Goal: Task Accomplishment & Management: Complete application form

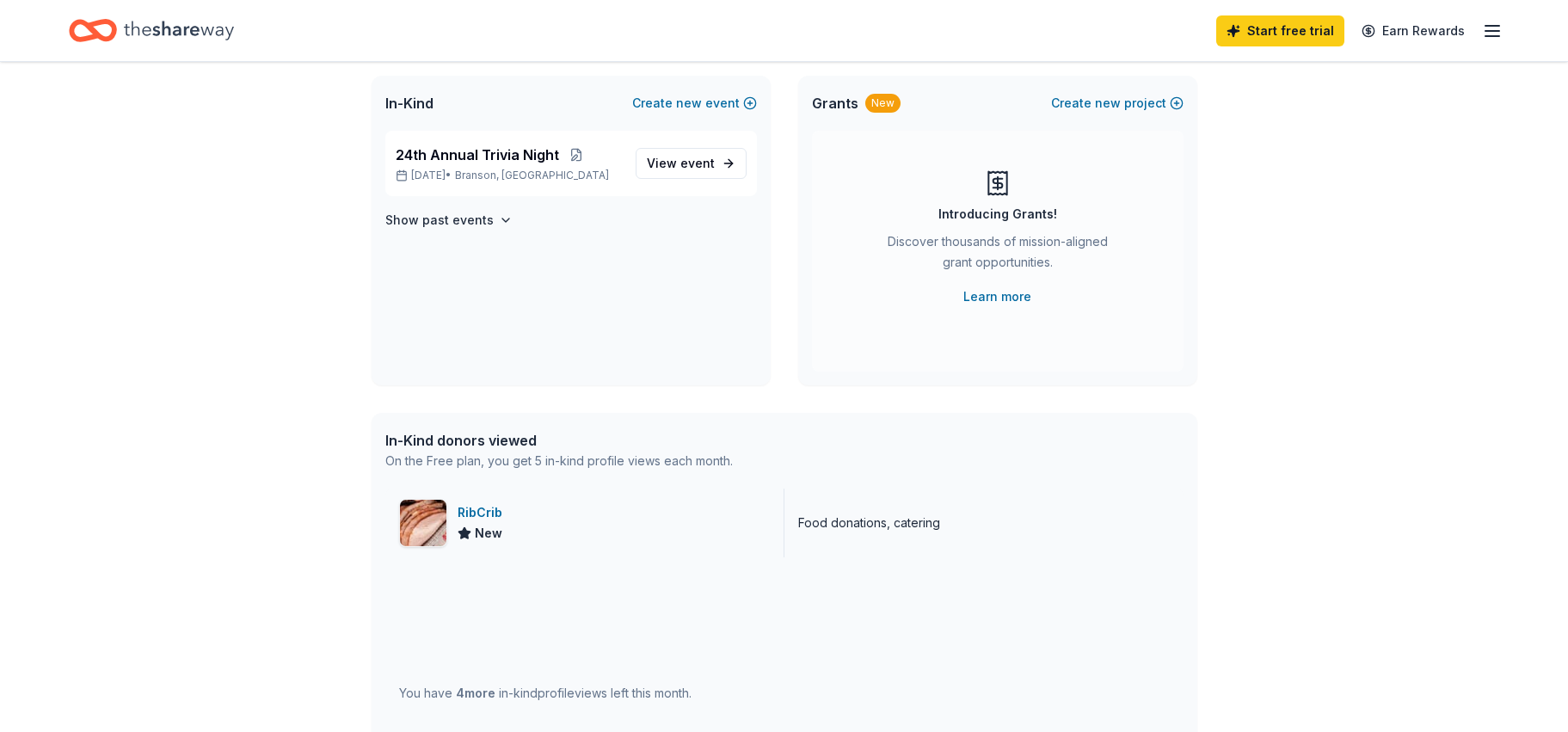
scroll to position [86, 0]
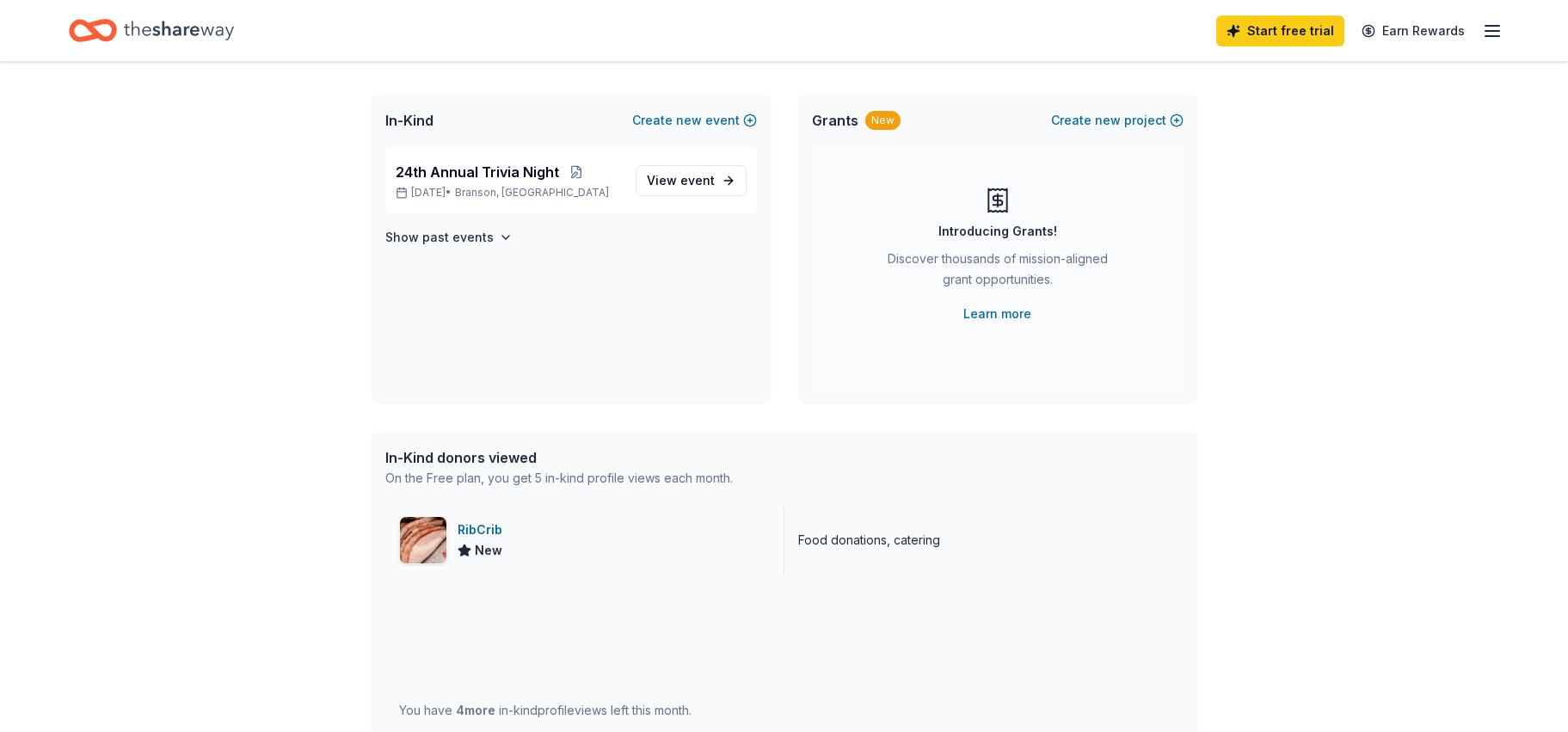
click at [469, 528] on div "RibCrib" at bounding box center [483, 530] width 52 height 21
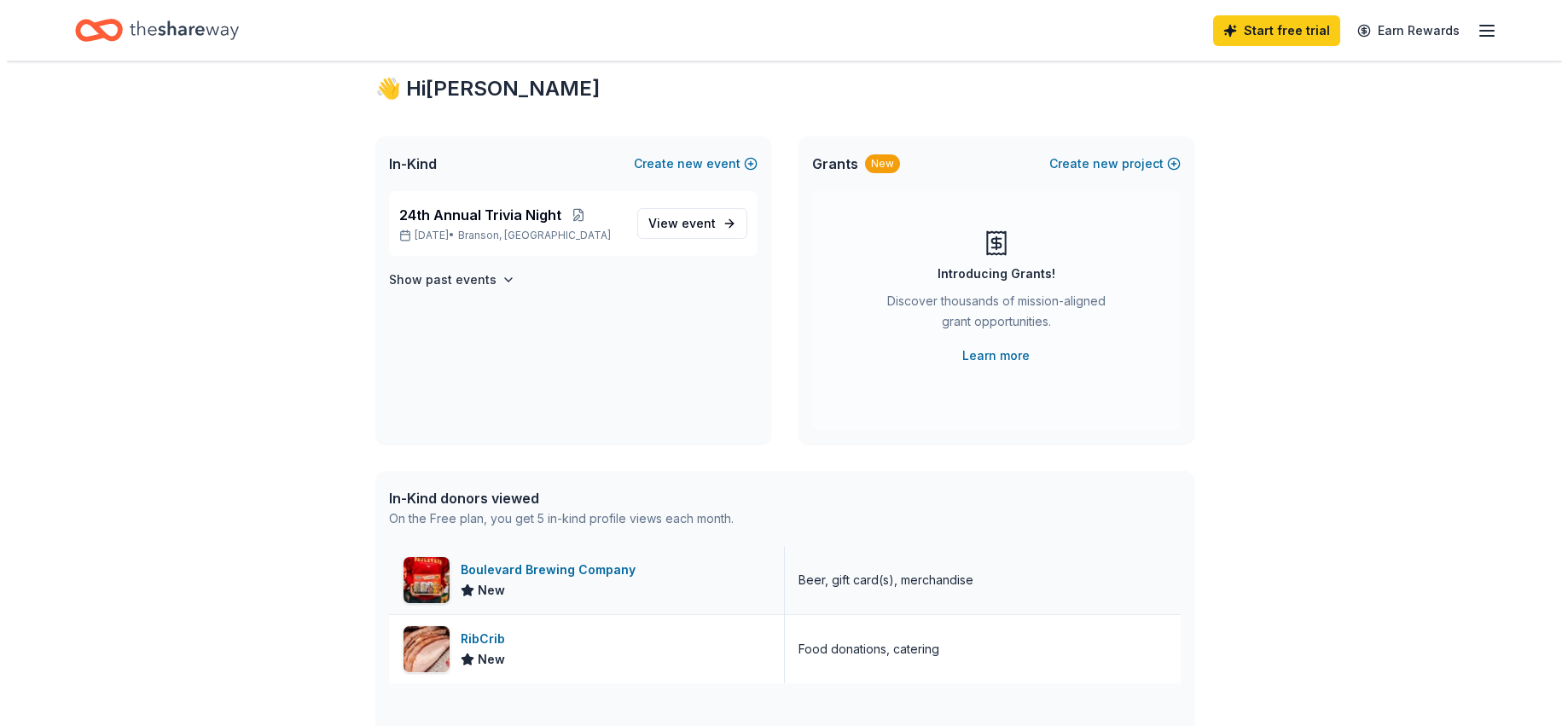
scroll to position [0, 0]
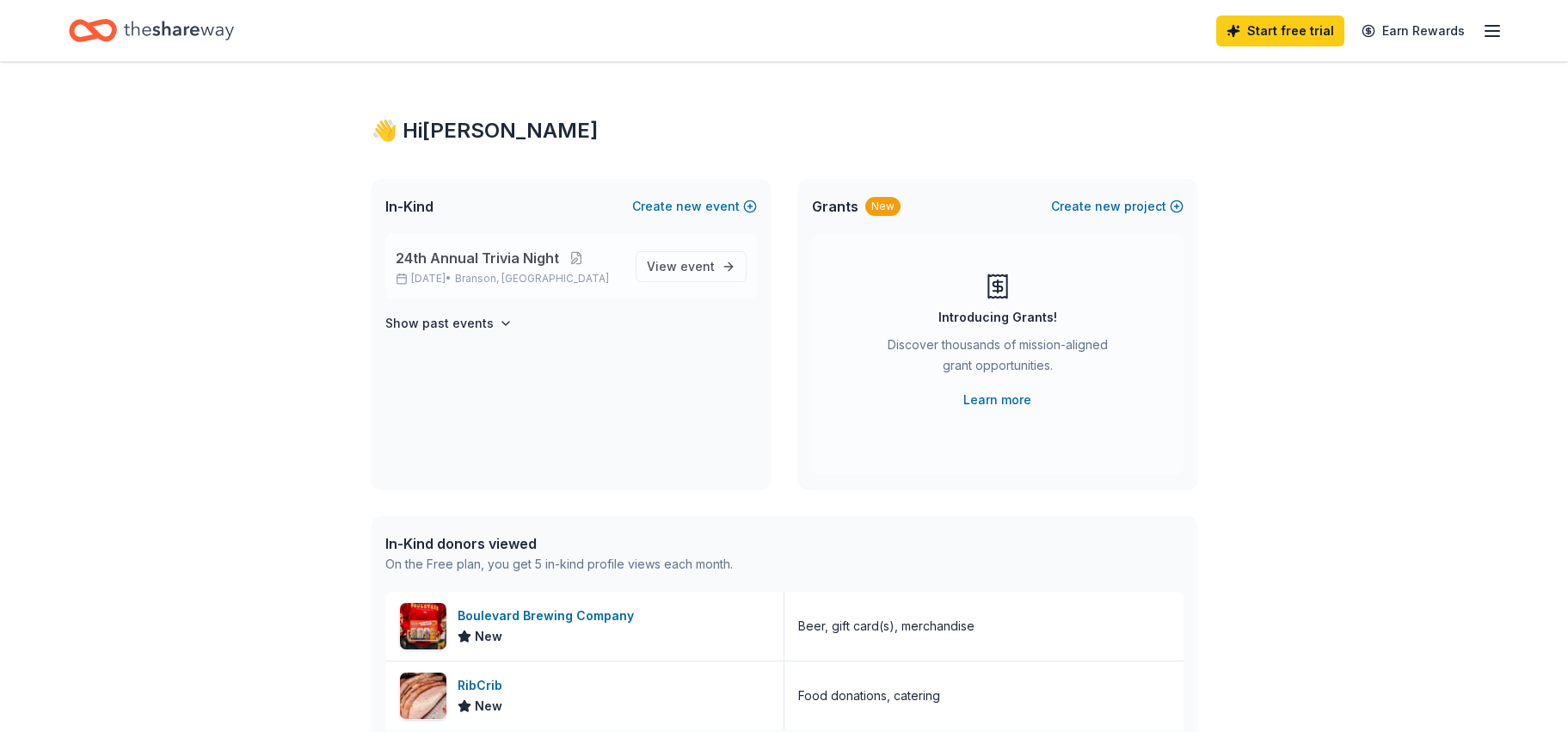
click at [503, 255] on span "24th Annual Trivia Night" at bounding box center [477, 258] width 163 height 21
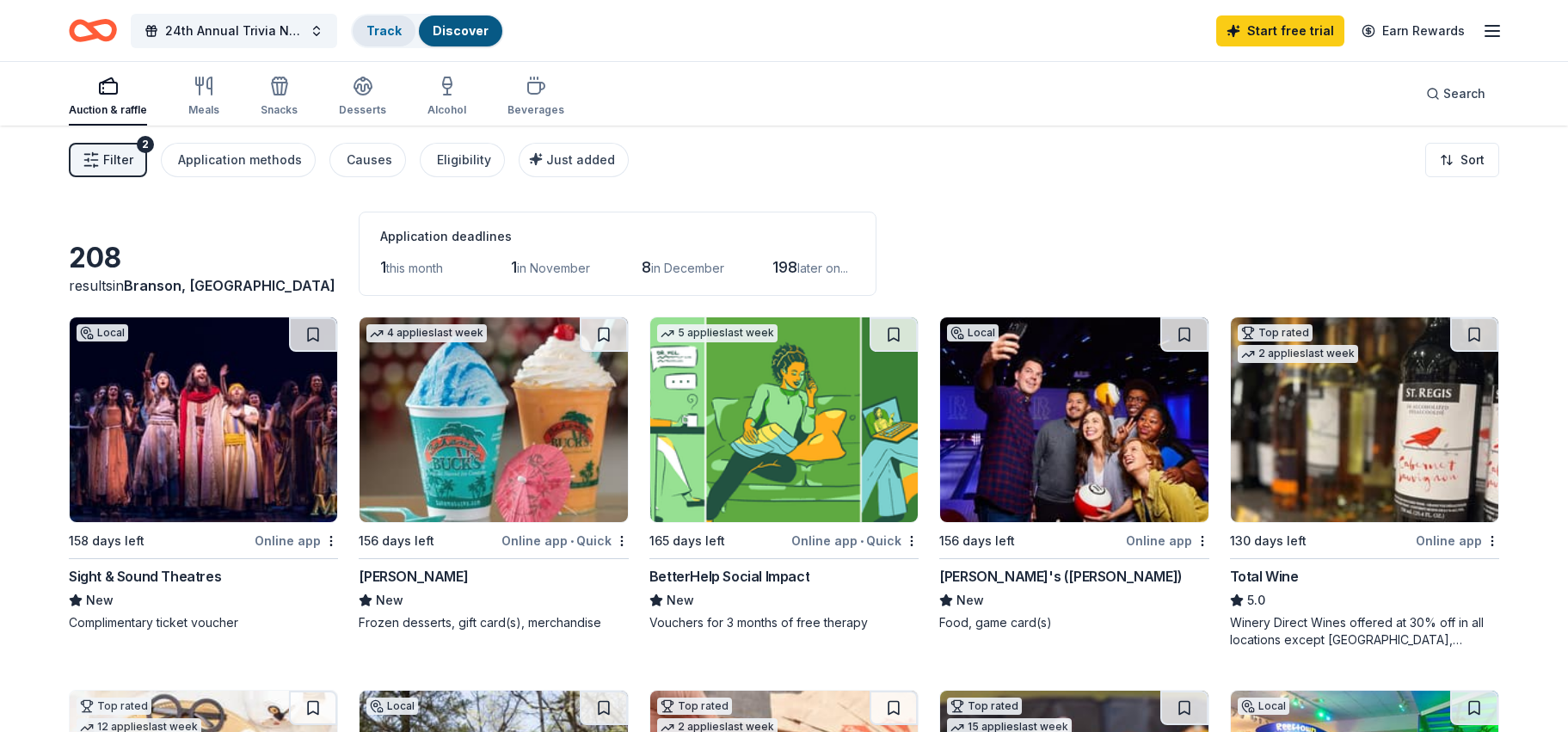
click at [380, 30] on link "Track" at bounding box center [383, 30] width 35 height 14
click at [387, 33] on link "Track" at bounding box center [383, 30] width 35 height 14
click at [130, 161] on span "Filter" at bounding box center [118, 160] width 30 height 21
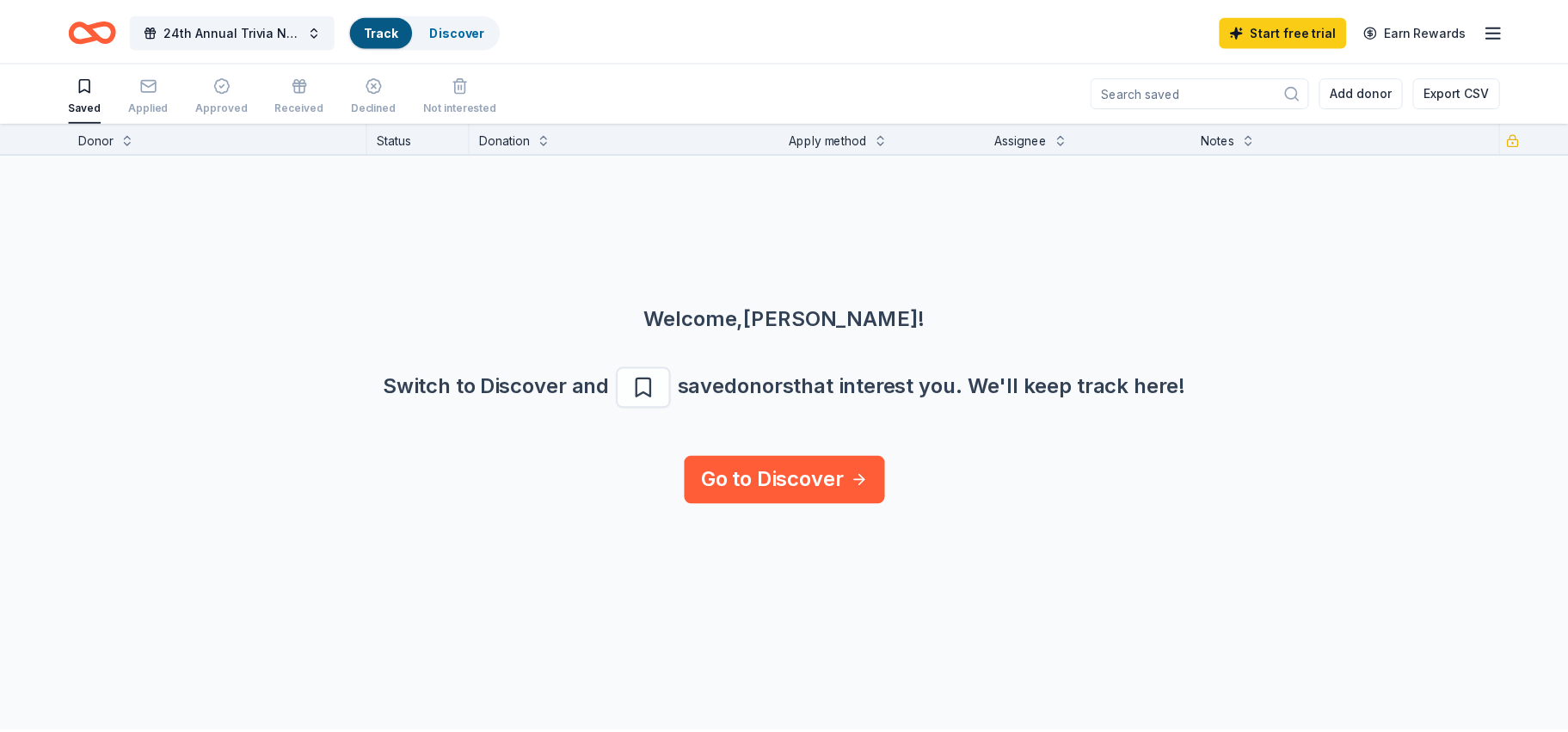
scroll to position [1, 0]
click at [148, 85] on icon "button" at bounding box center [149, 83] width 17 height 17
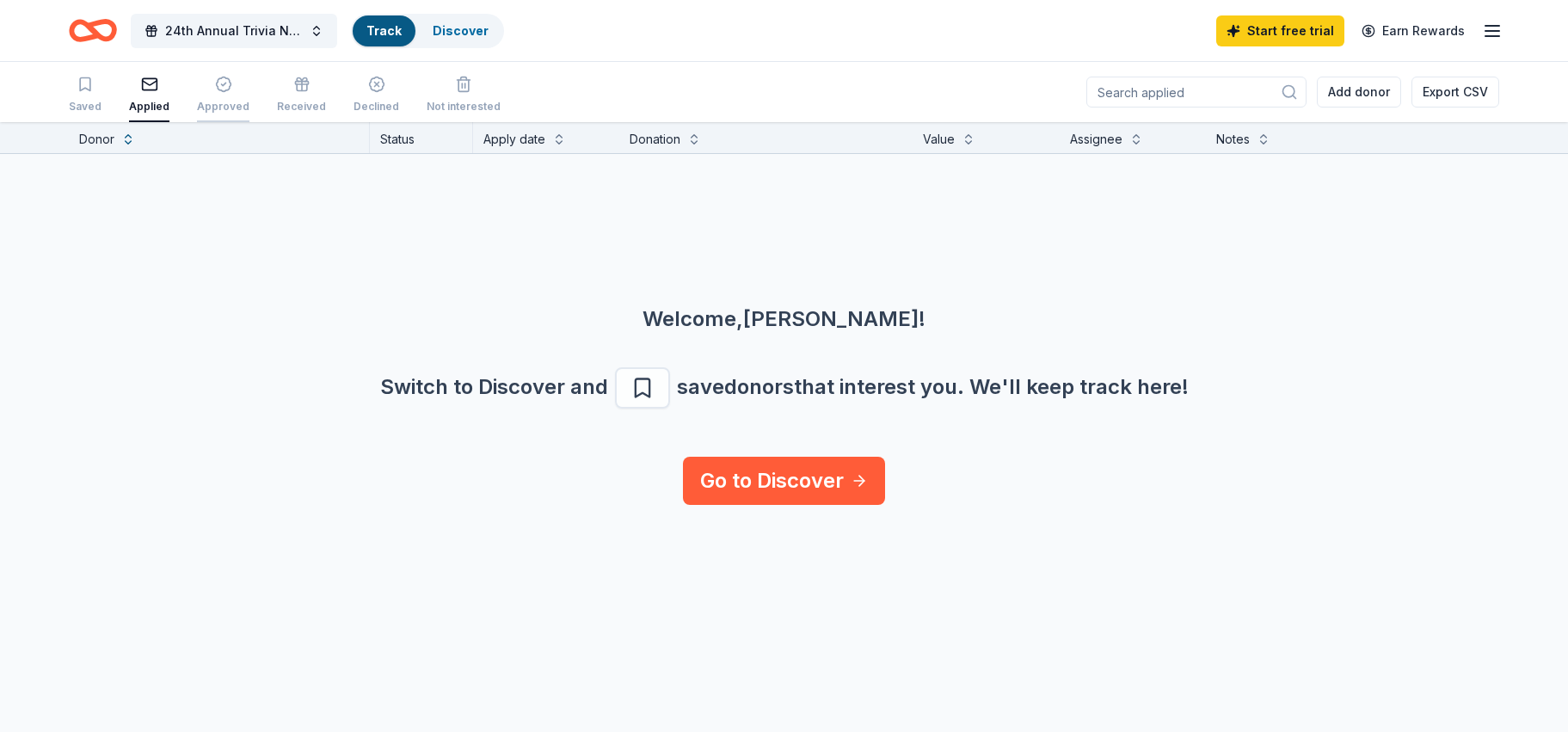
click at [216, 83] on icon "button" at bounding box center [224, 84] width 17 height 17
click at [299, 86] on icon "button" at bounding box center [302, 84] width 17 height 17
click at [368, 80] on icon "button" at bounding box center [377, 84] width 17 height 17
click at [455, 86] on icon "button" at bounding box center [464, 84] width 17 height 17
click at [242, 34] on span "24th Annual Trivia Night" at bounding box center [234, 31] width 138 height 21
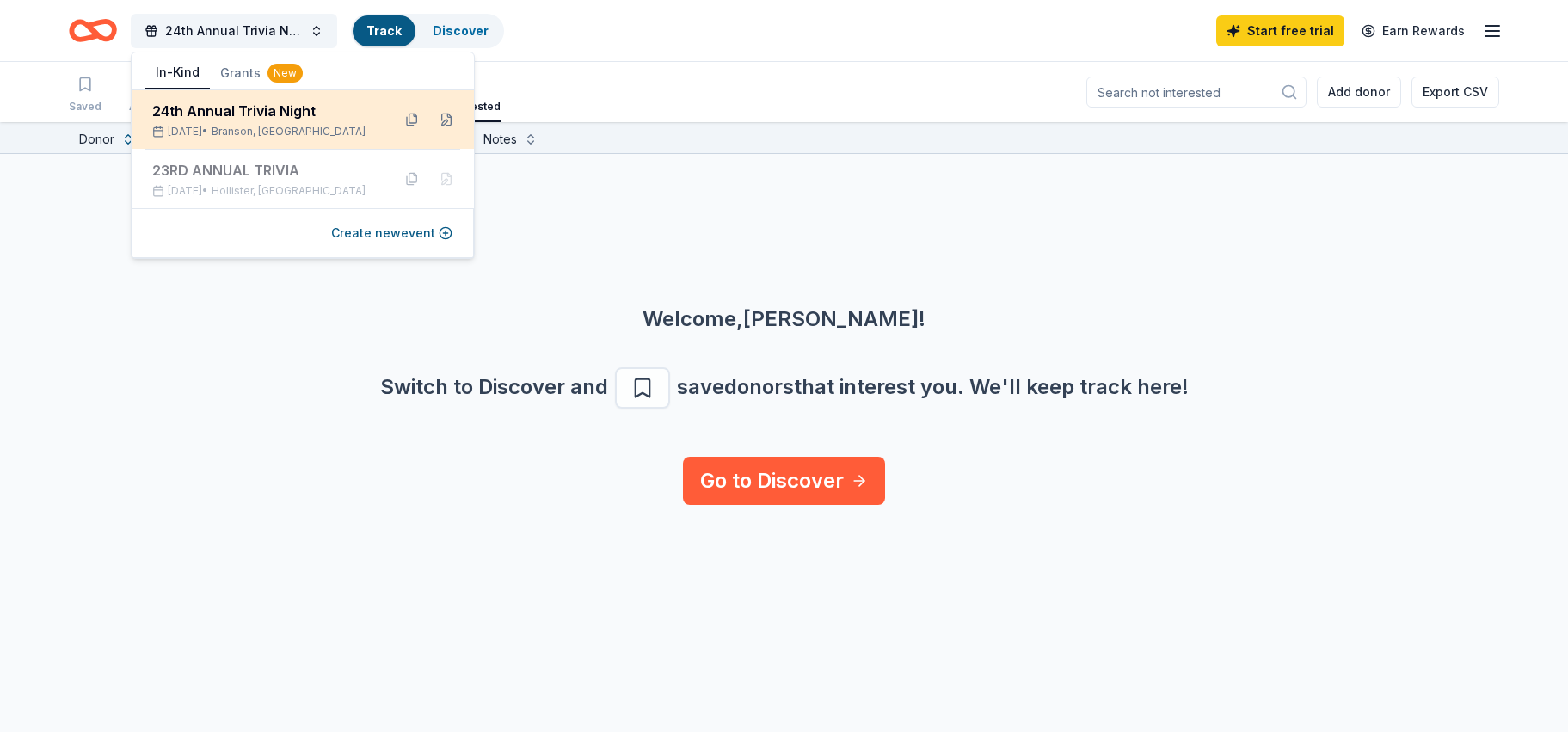
click at [228, 113] on div "24th Annual Trivia Night" at bounding box center [264, 111] width 226 height 21
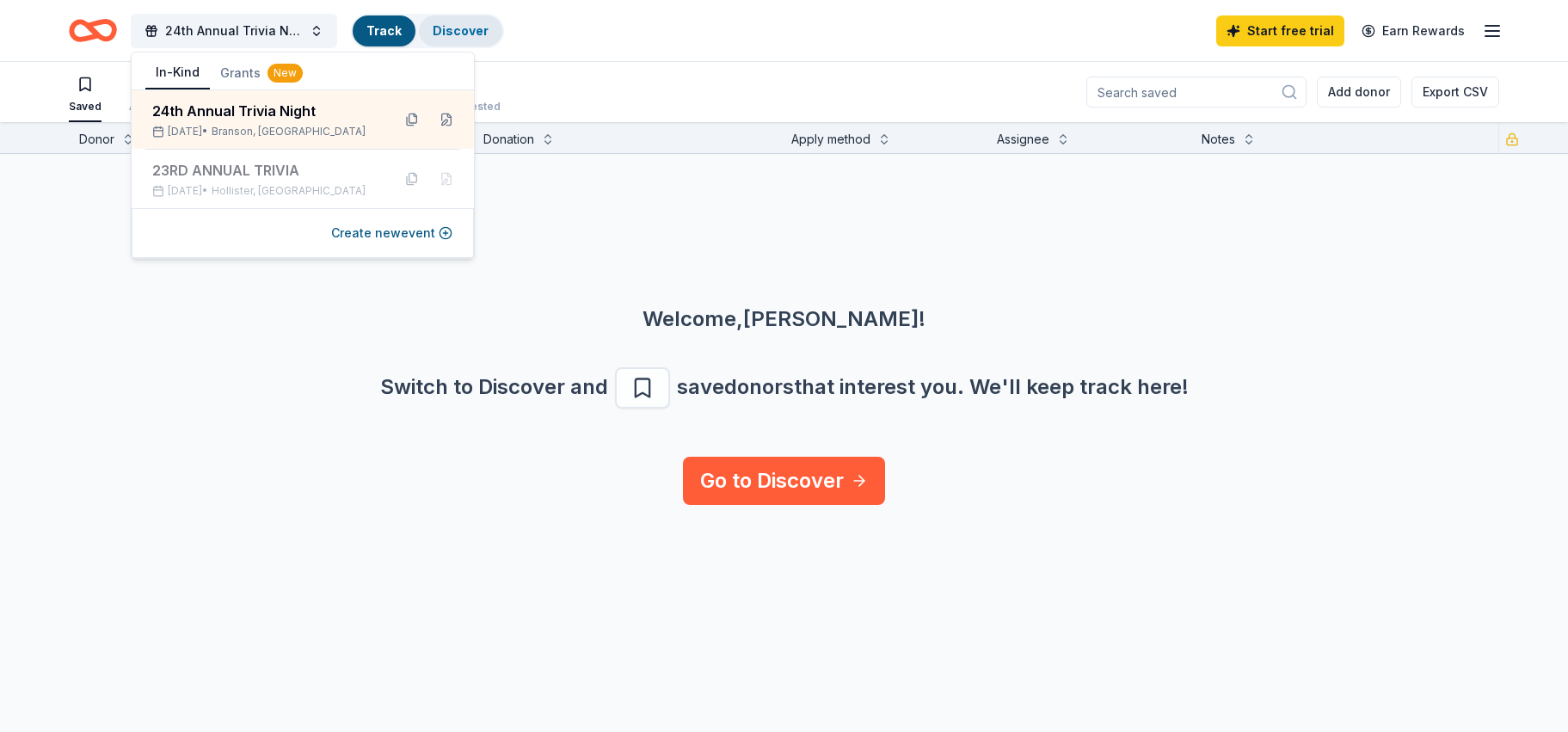
click at [465, 26] on link "Discover" at bounding box center [460, 30] width 56 height 14
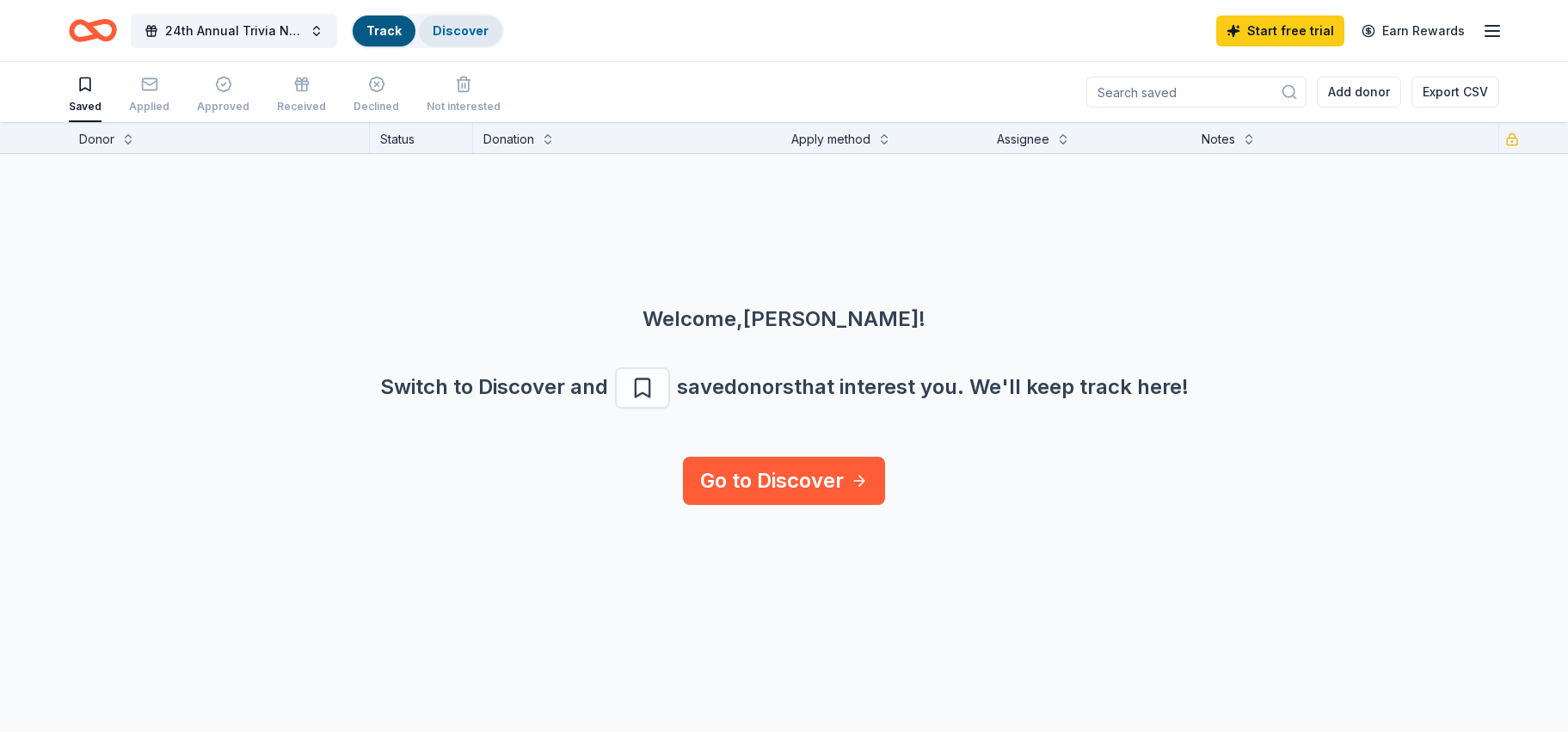
click at [465, 26] on link "Discover" at bounding box center [460, 30] width 56 height 14
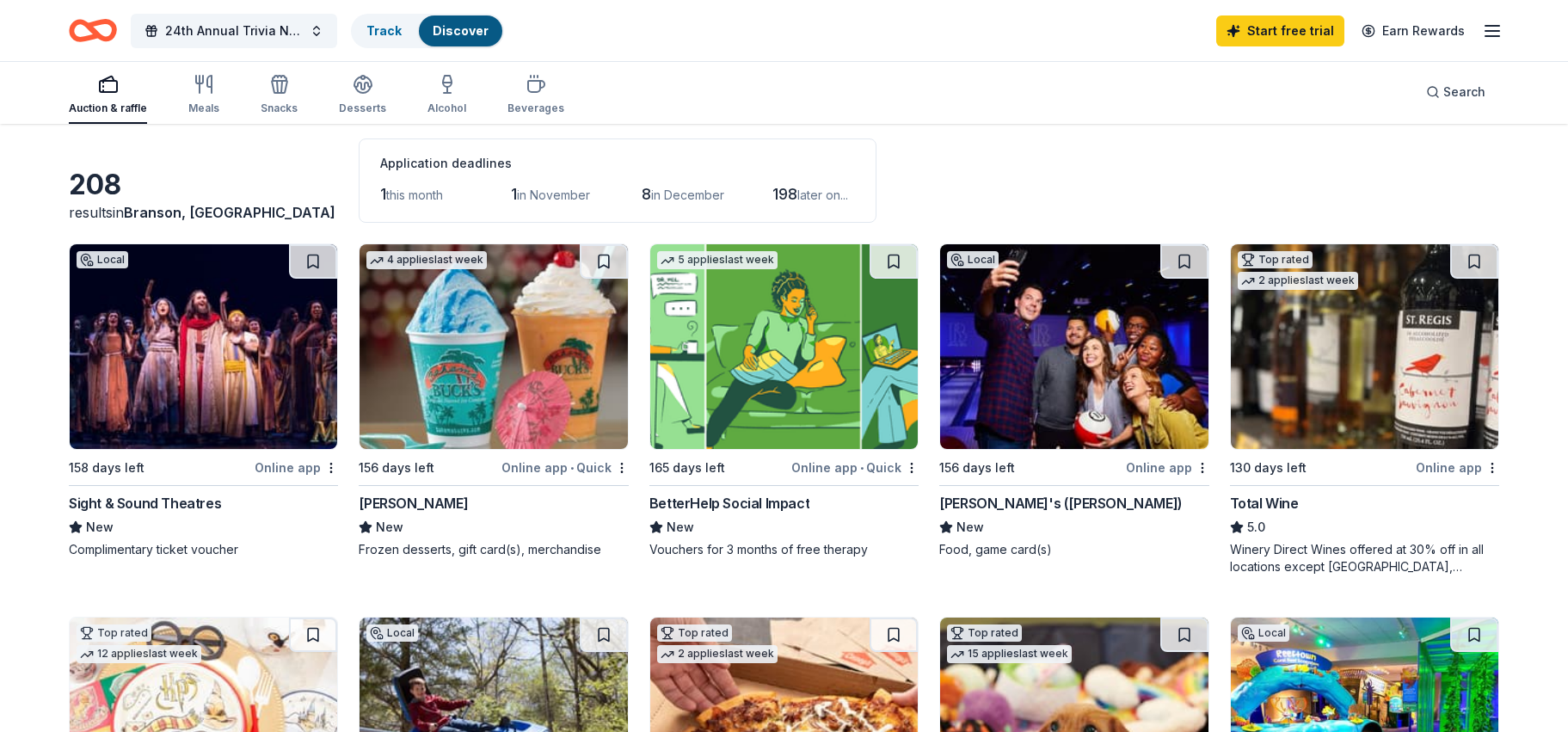
scroll to position [172, 0]
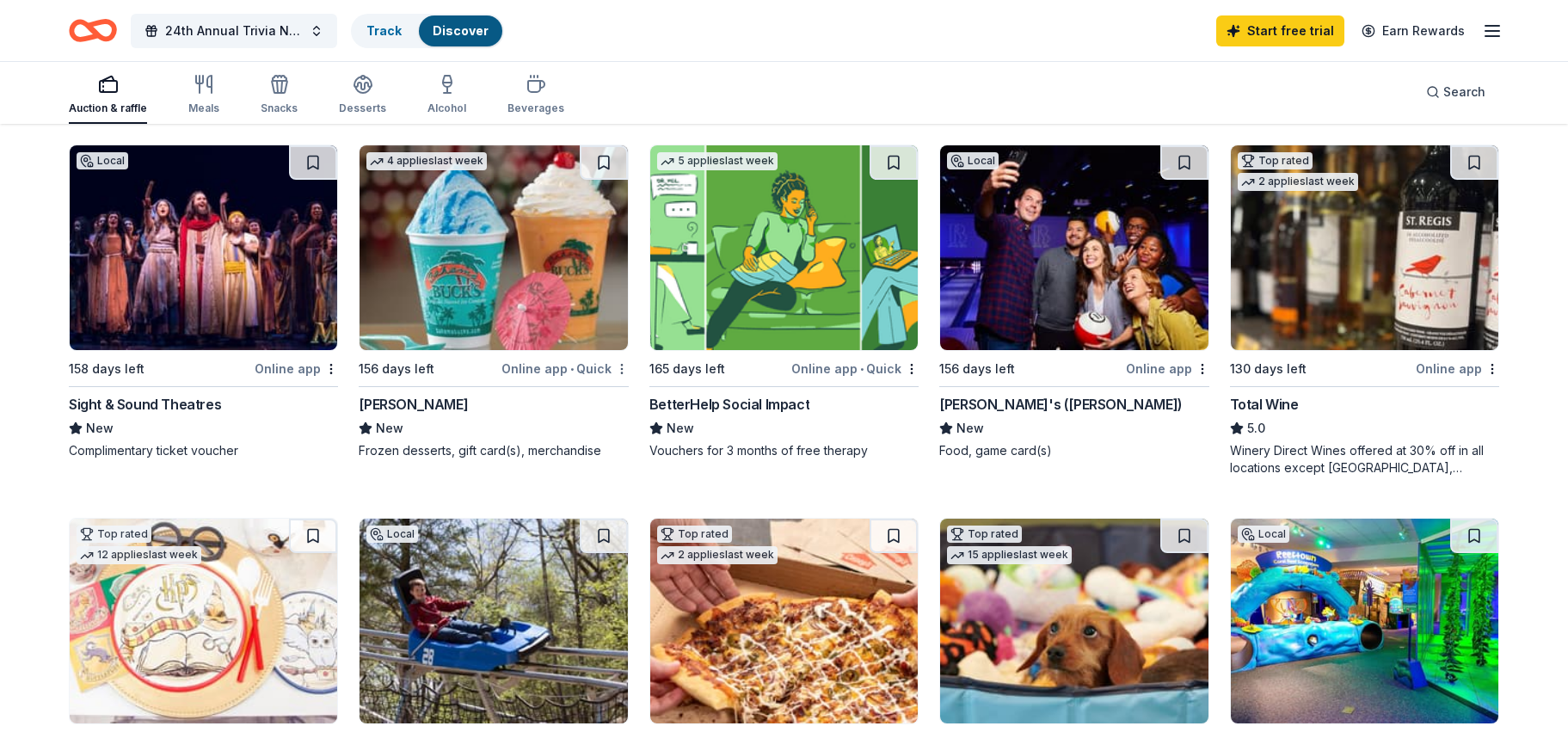
click at [621, 369] on html "24th Annual Trivia Night Track Discover Start free trial Earn Rewards Auction &…" at bounding box center [784, 194] width 1568 height 732
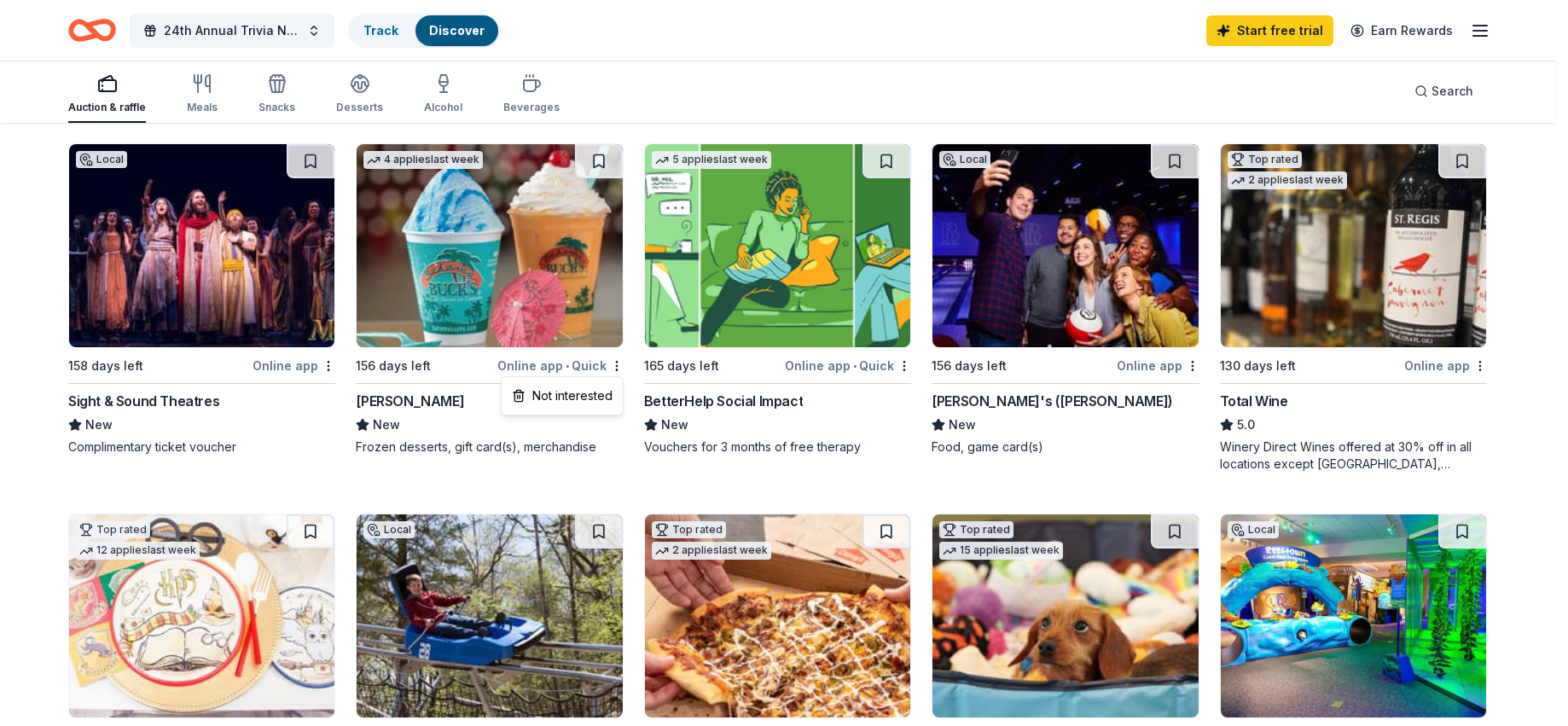
click at [586, 368] on html "24th Annual Trivia Night Track Discover Start free trial Earn Rewards Auction &…" at bounding box center [784, 192] width 1568 height 726
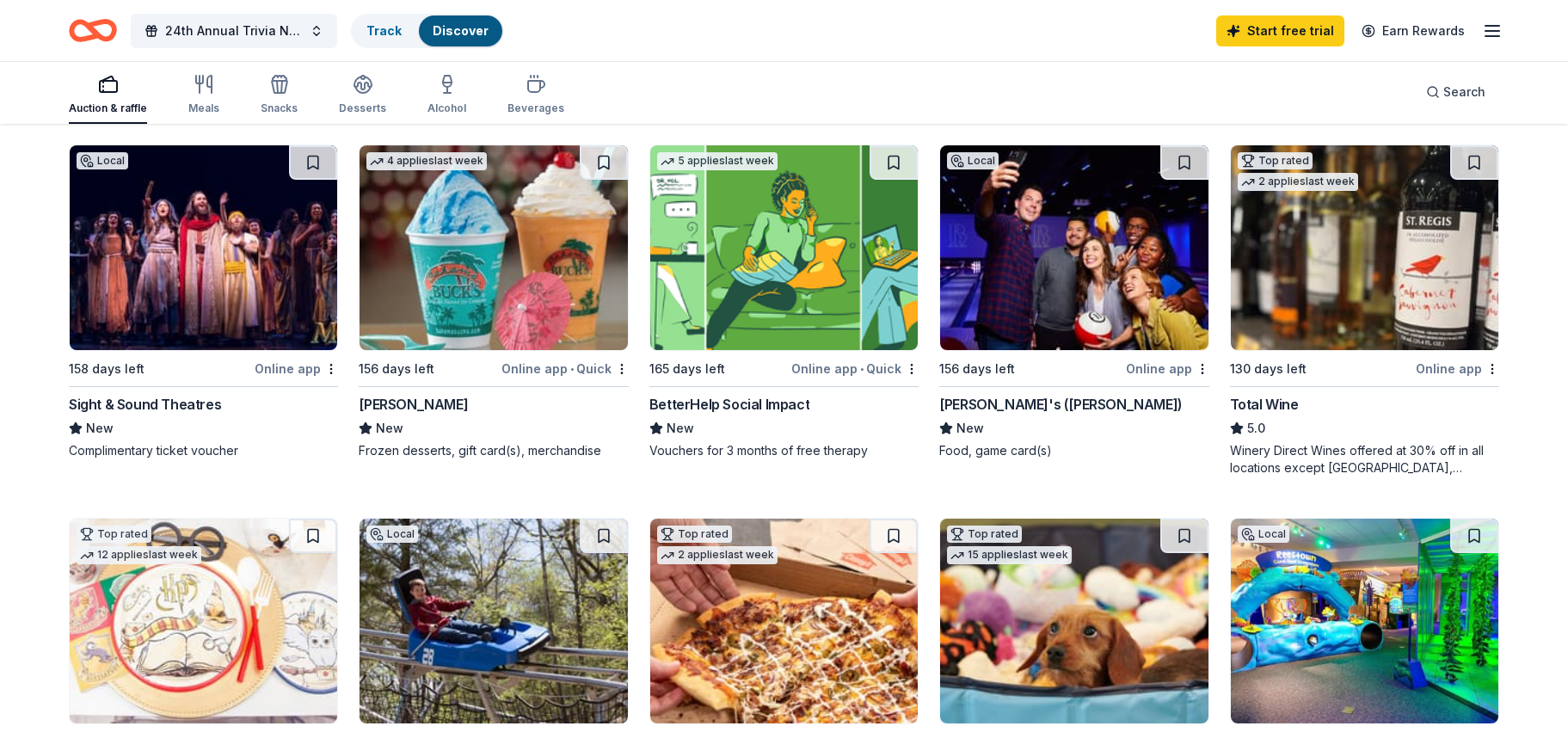
click at [591, 369] on div "Online app • Quick" at bounding box center [565, 368] width 128 height 22
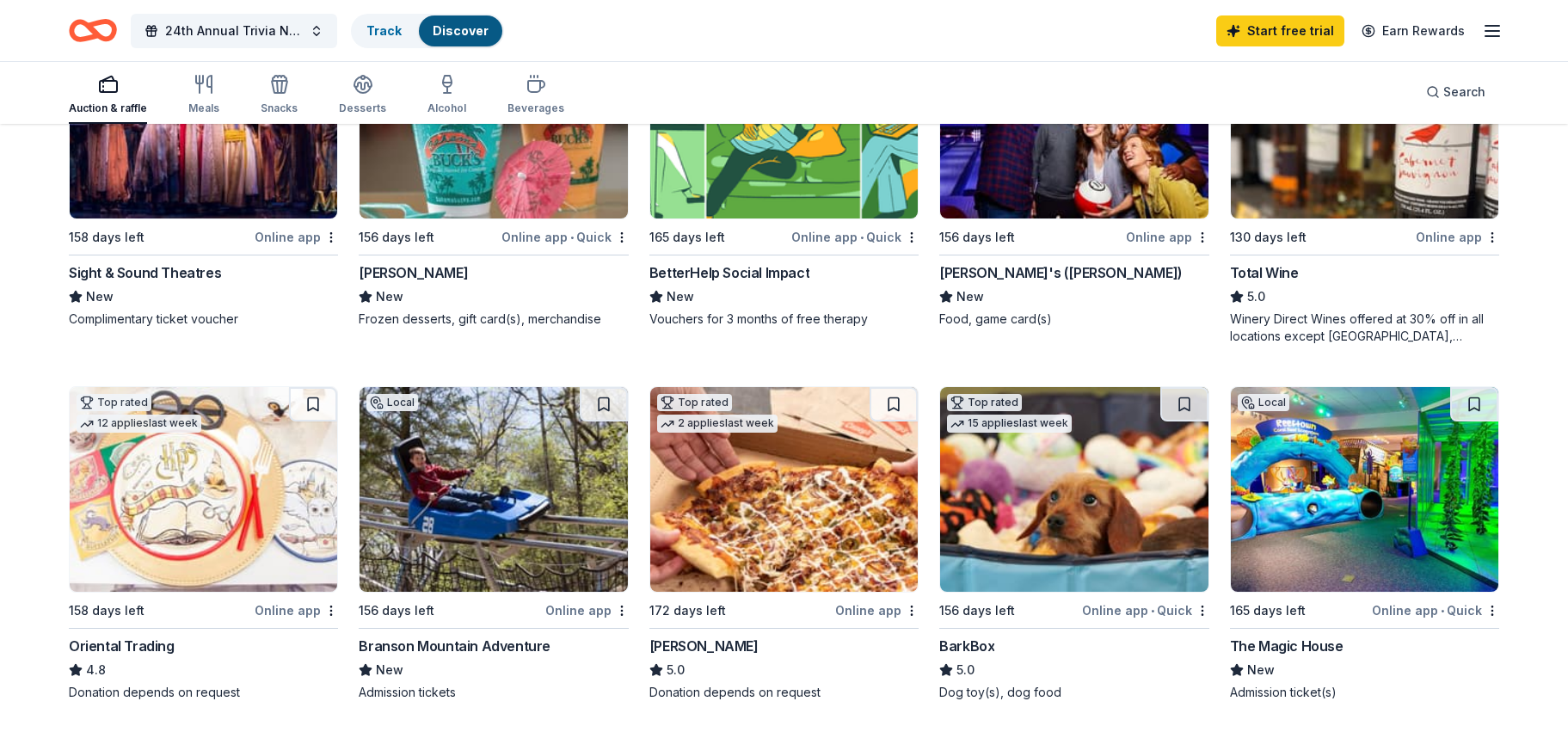
scroll to position [516, 0]
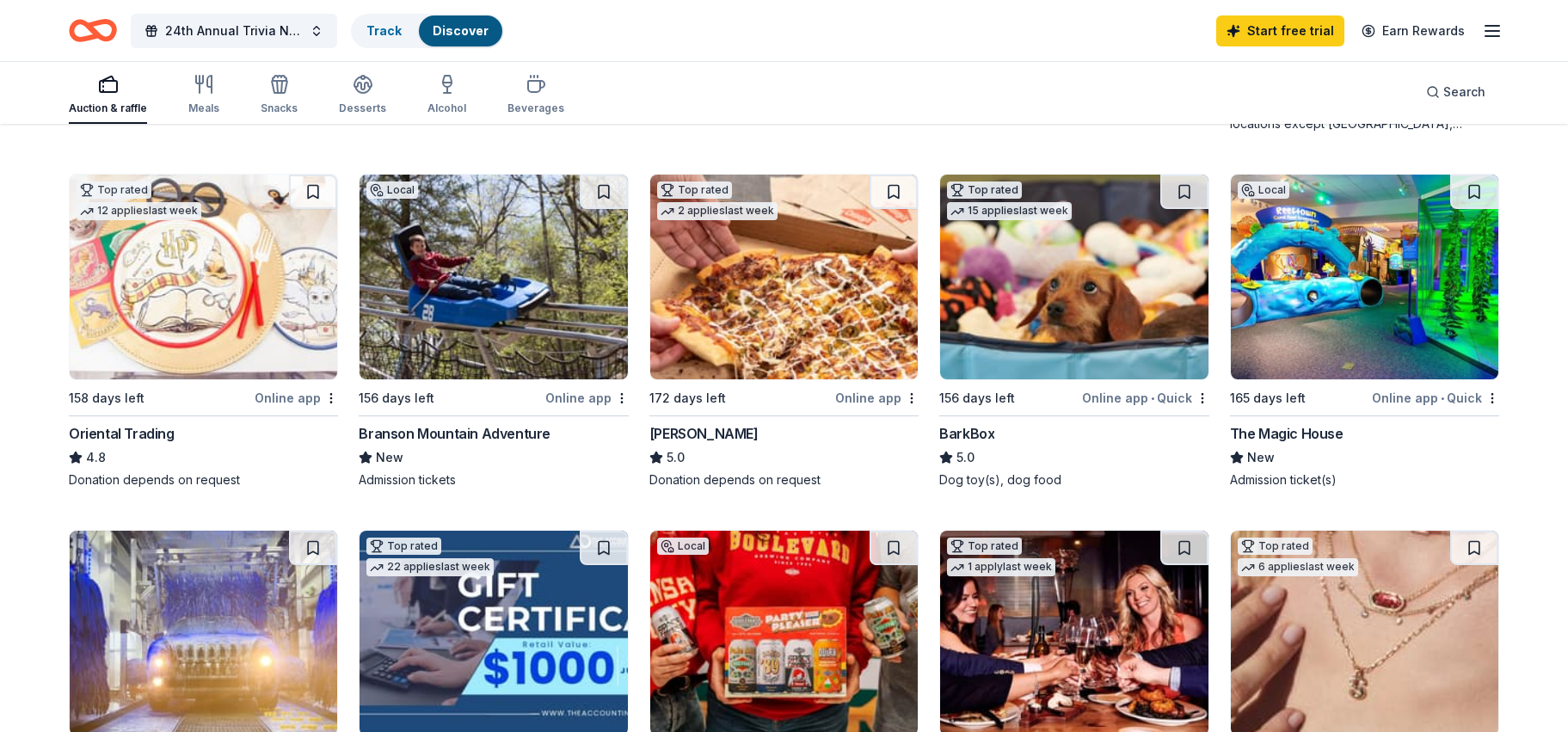
click at [456, 428] on div "Branson Mountain Adventure" at bounding box center [454, 434] width 192 height 21
click at [582, 394] on div "Online app" at bounding box center [587, 398] width 83 height 22
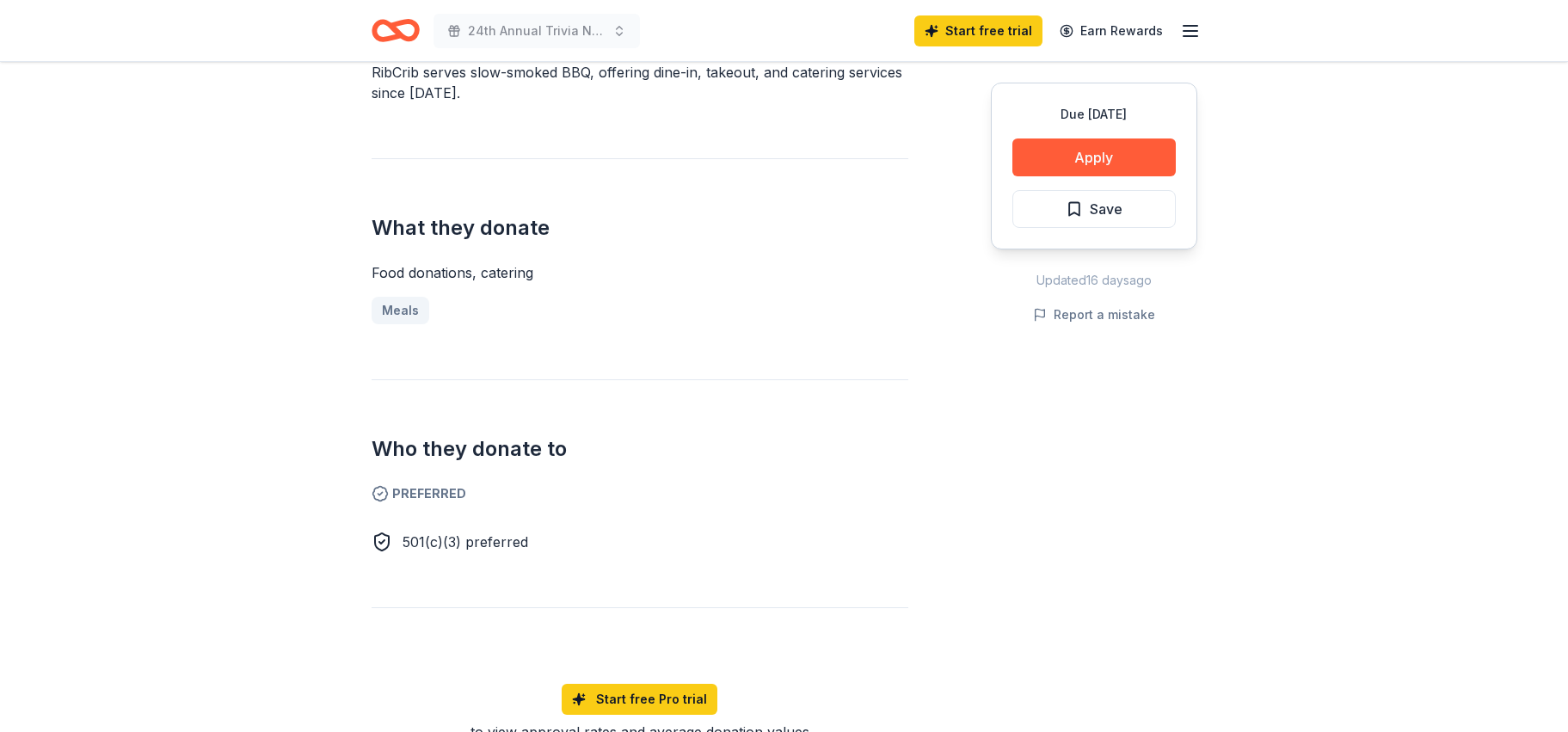
scroll to position [258, 0]
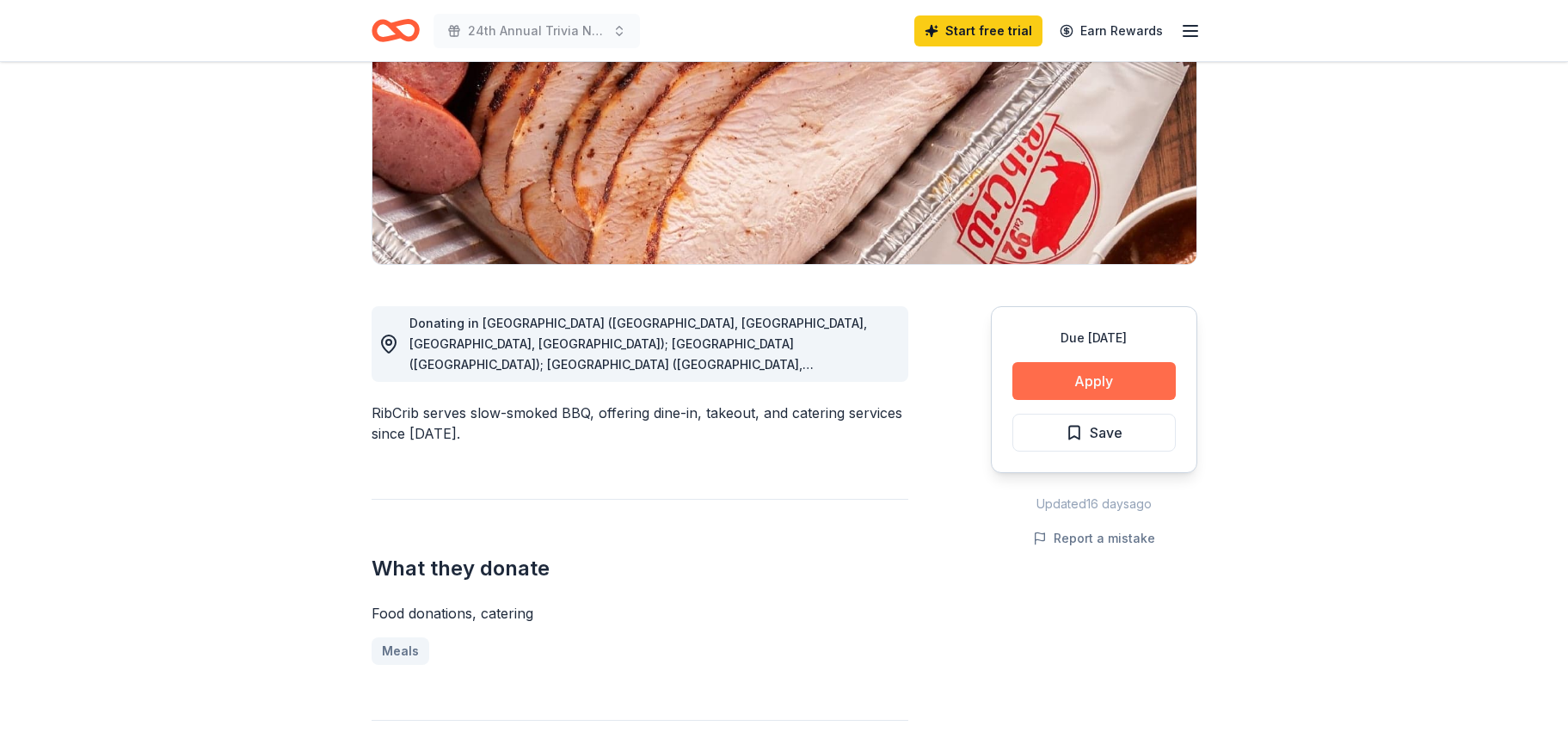
click at [1053, 385] on button "Apply" at bounding box center [1094, 381] width 163 height 38
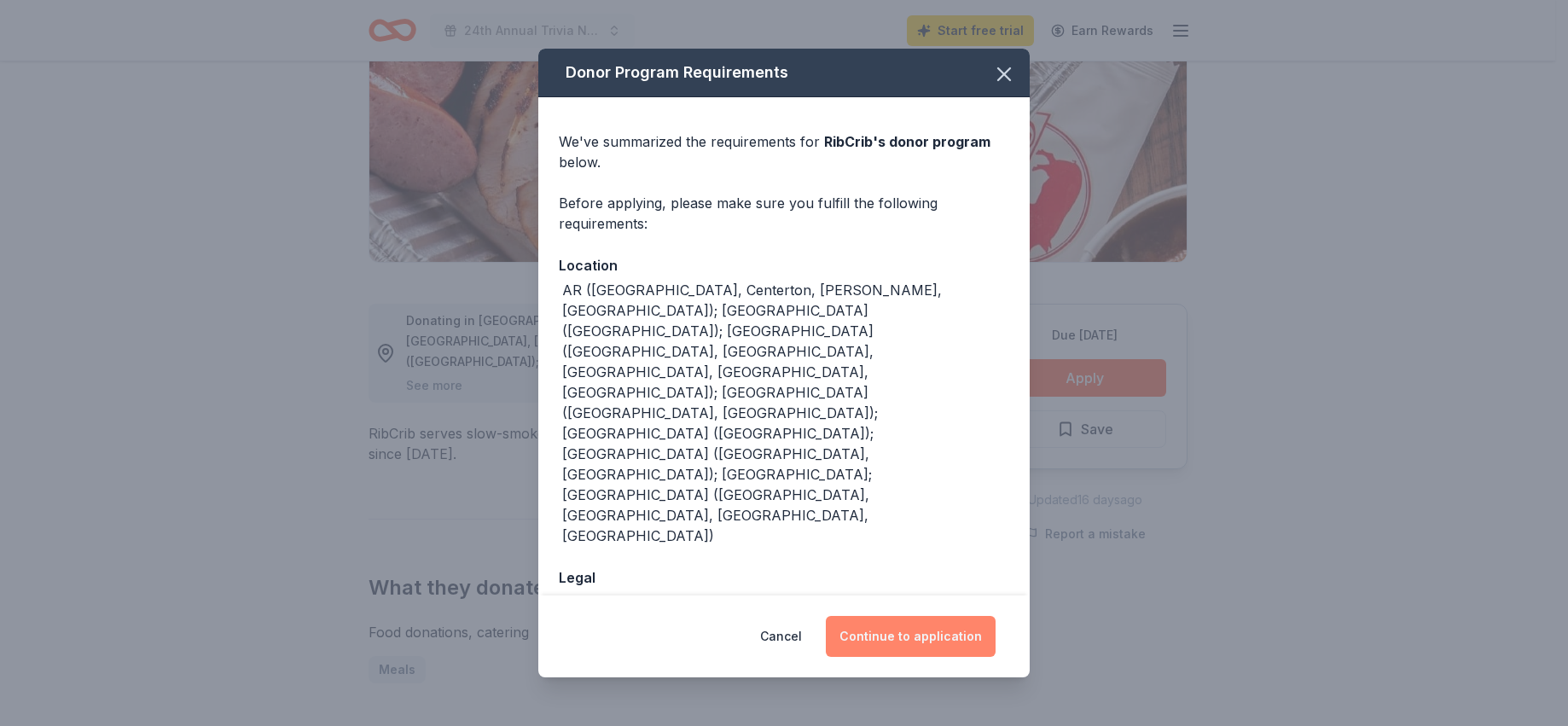
click at [888, 615] on button "Continue to application" at bounding box center [910, 636] width 170 height 41
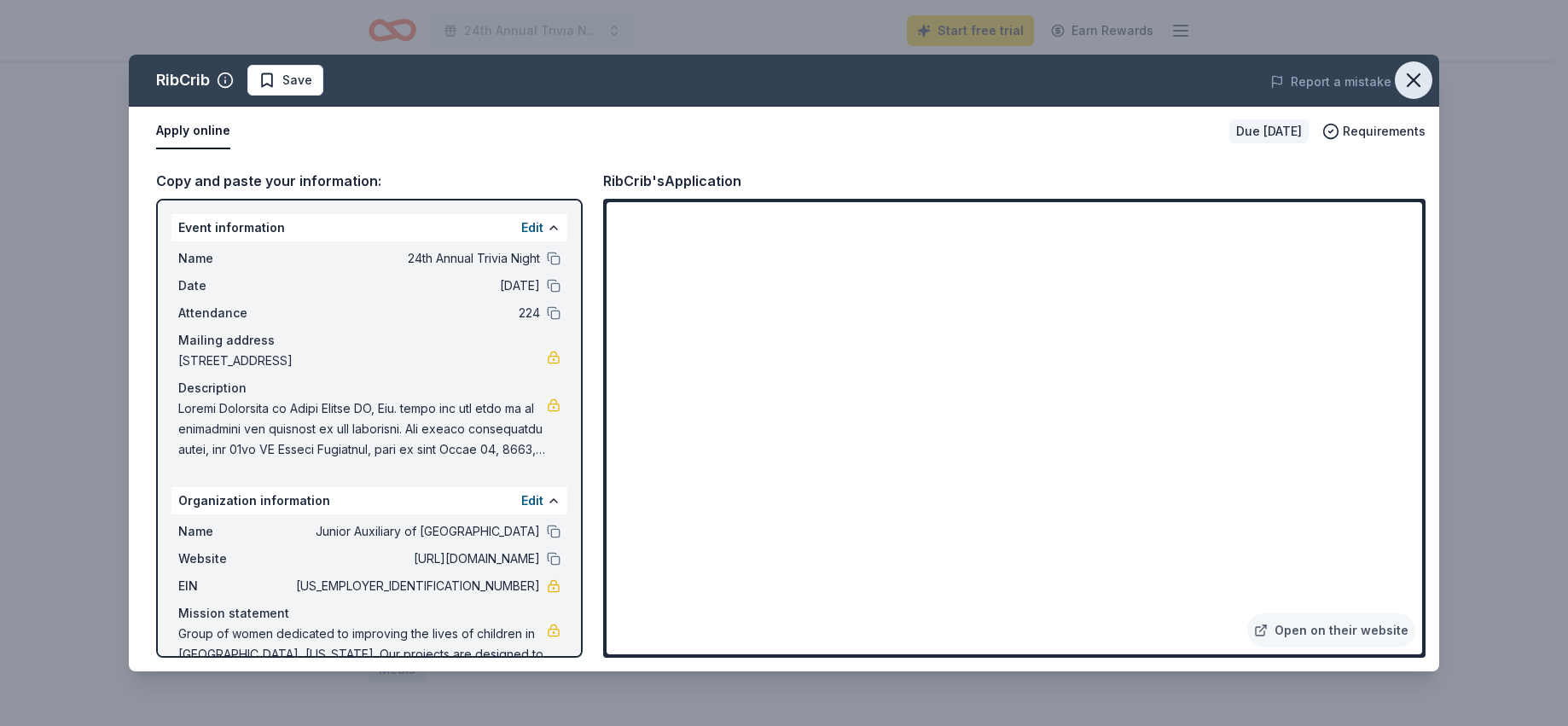
click at [1421, 75] on icon "button" at bounding box center [1413, 80] width 23 height 23
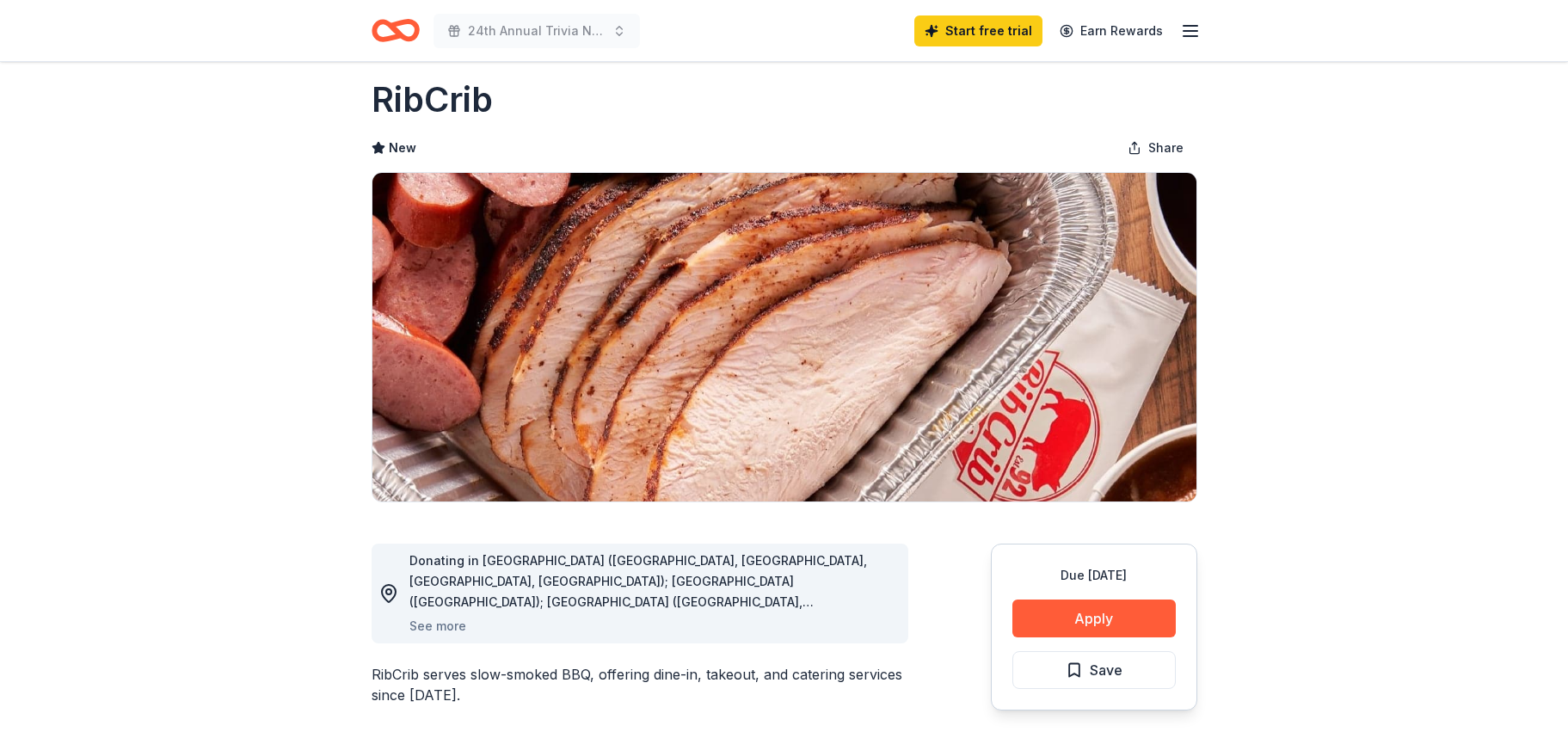
scroll to position [0, 0]
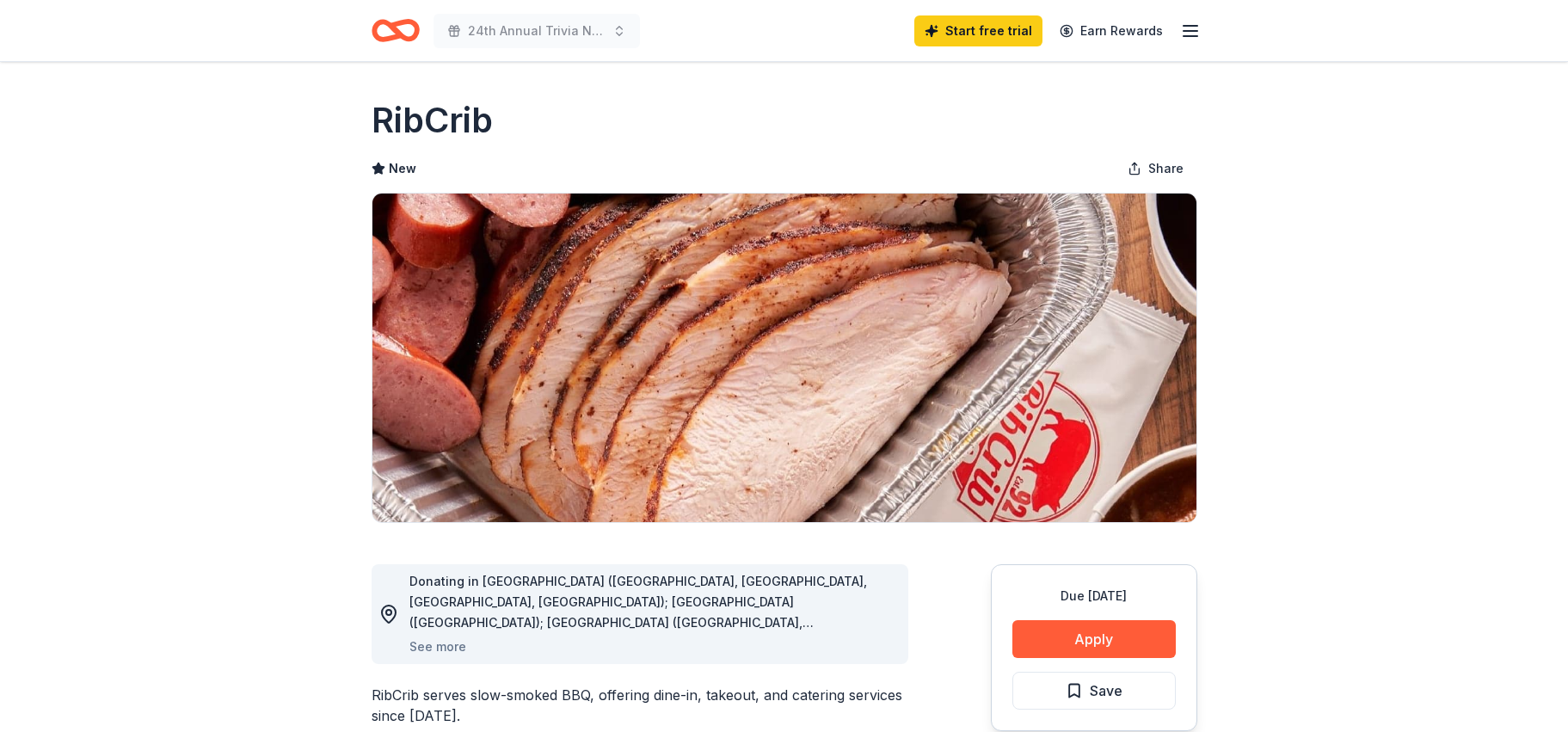
click at [397, 29] on icon "Home" at bounding box center [403, 30] width 26 height 17
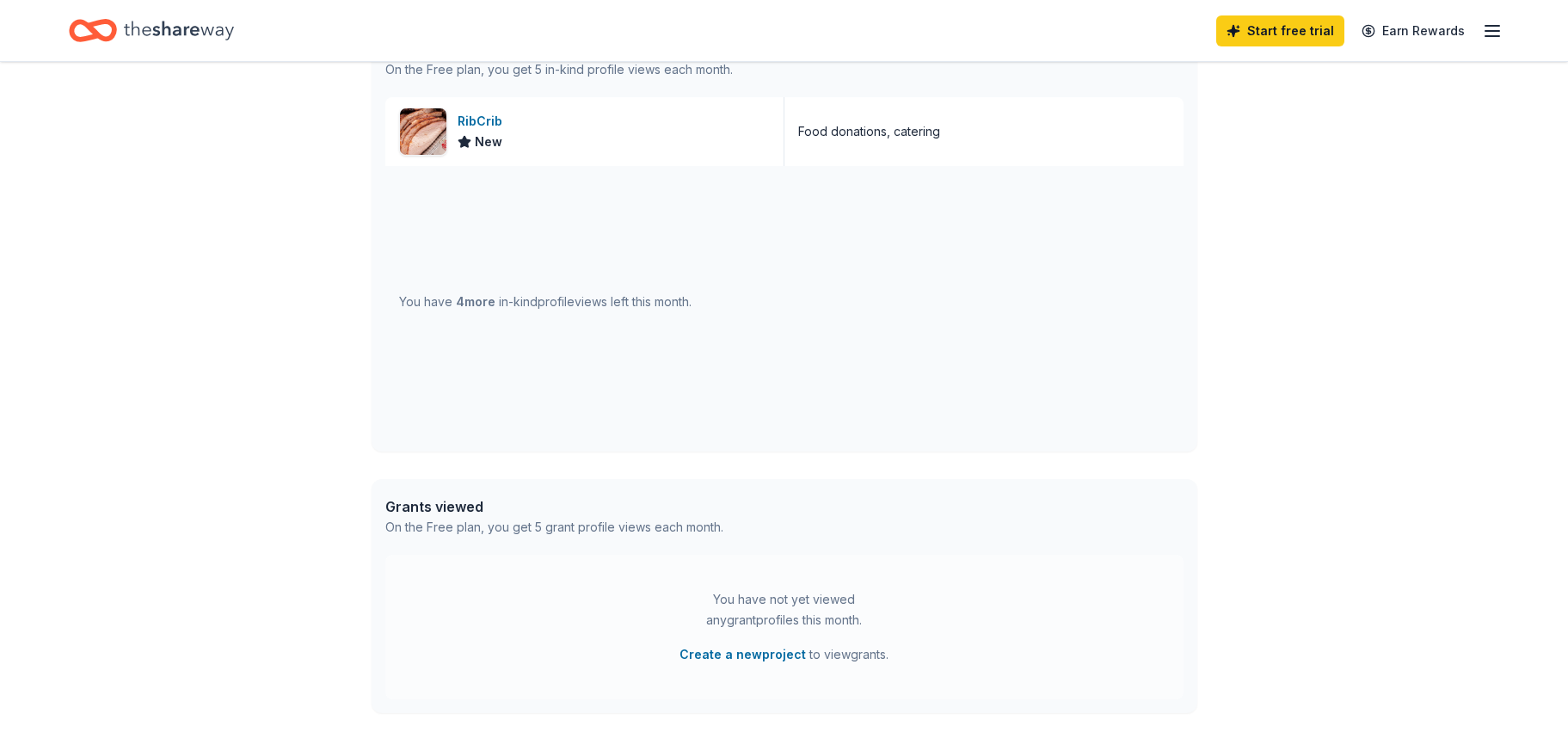
scroll to position [516, 0]
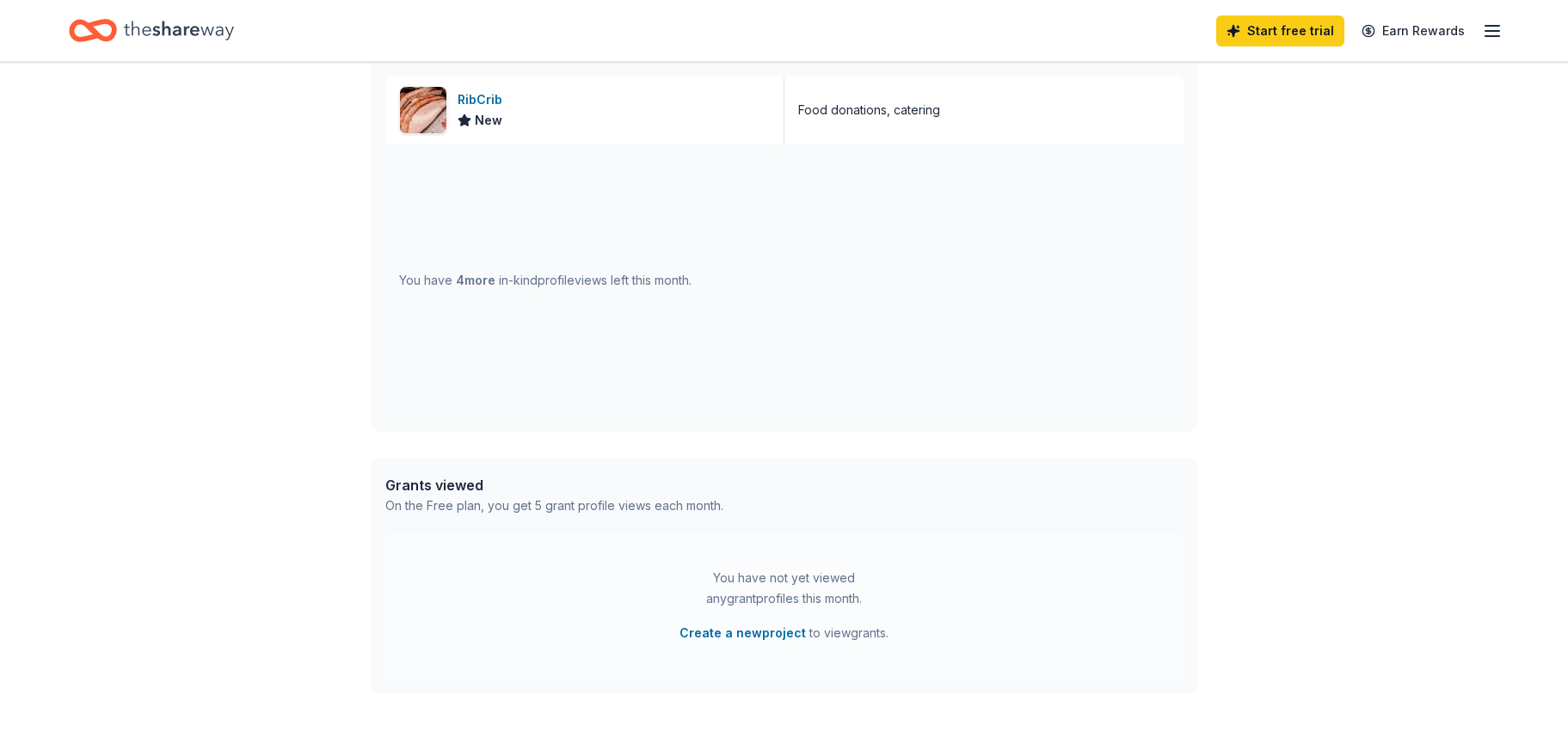
click at [464, 283] on span "4 more" at bounding box center [476, 280] width 40 height 14
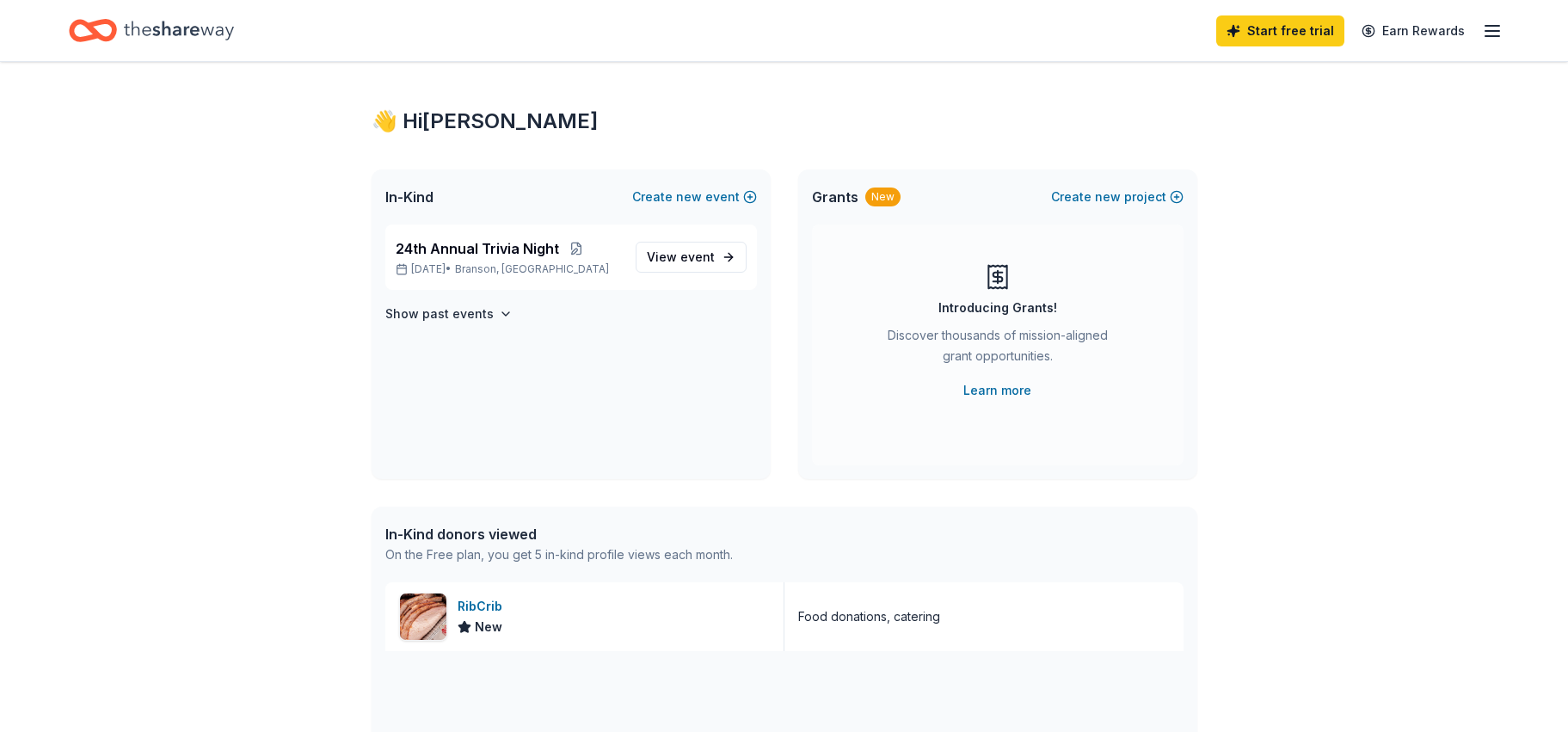
scroll to position [0, 0]
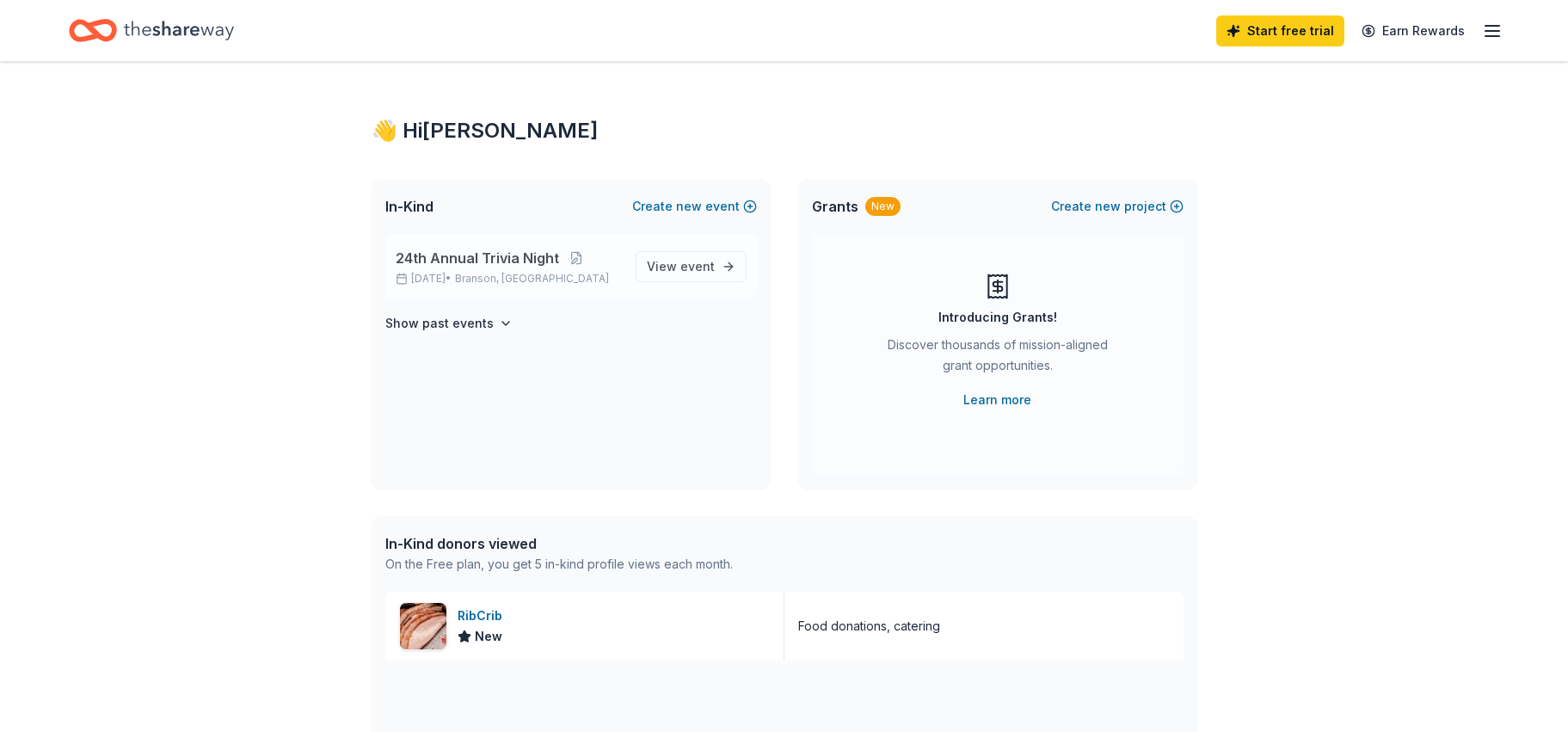
click at [486, 253] on span "24th Annual Trivia Night" at bounding box center [477, 258] width 163 height 21
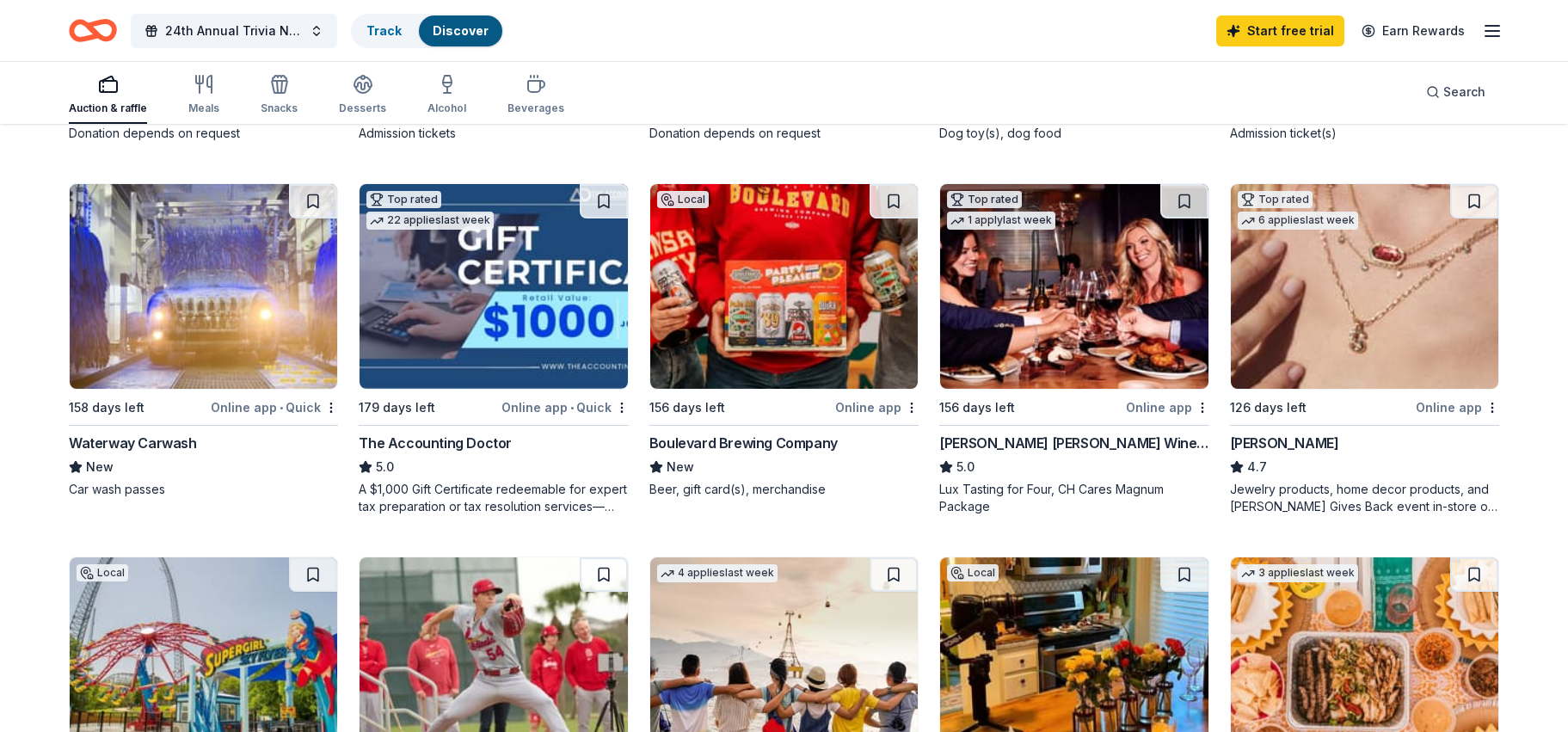
scroll to position [860, 0]
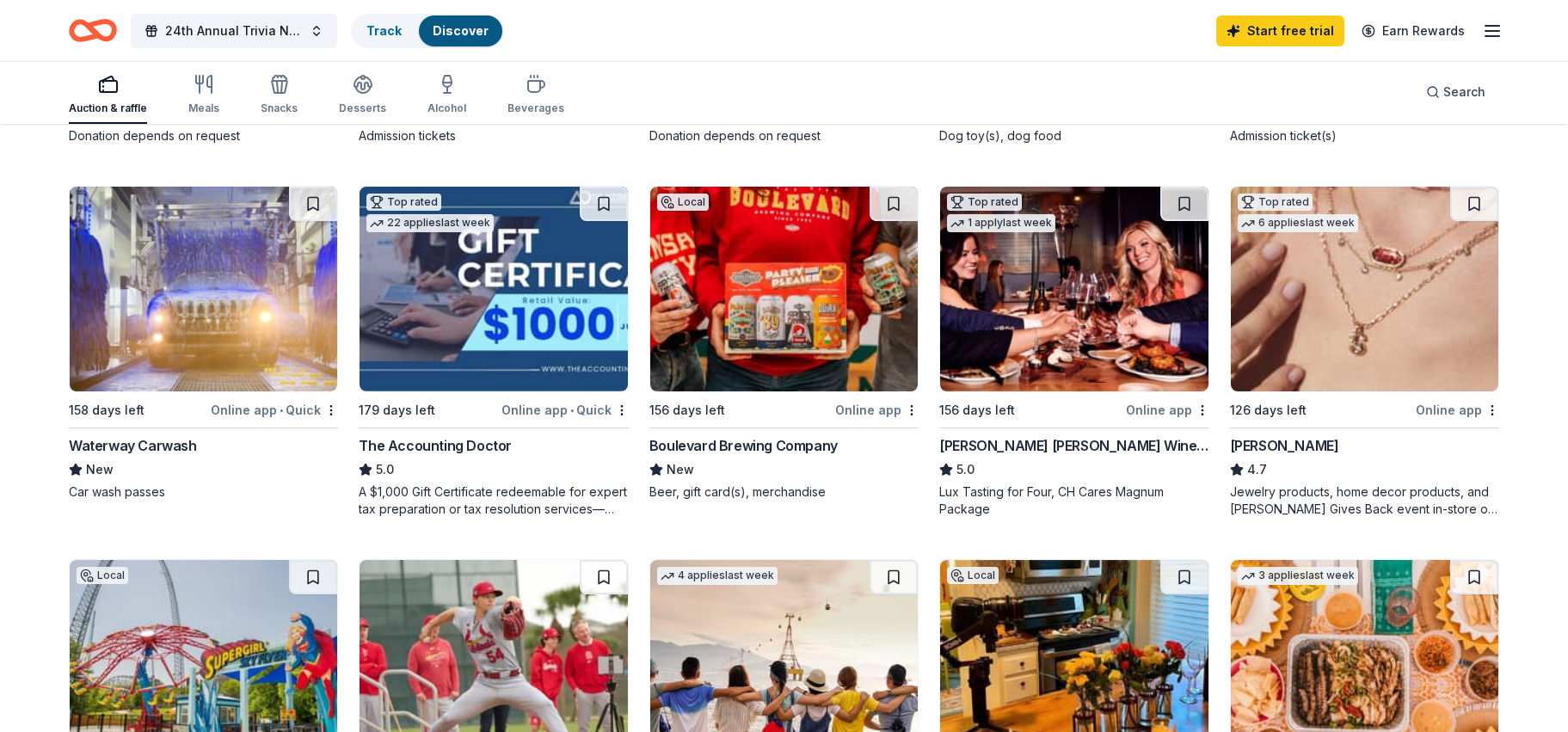
click at [715, 443] on div "Boulevard Brewing Company" at bounding box center [743, 446] width 188 height 21
click at [717, 446] on div "Boulevard Brewing Company" at bounding box center [743, 446] width 188 height 21
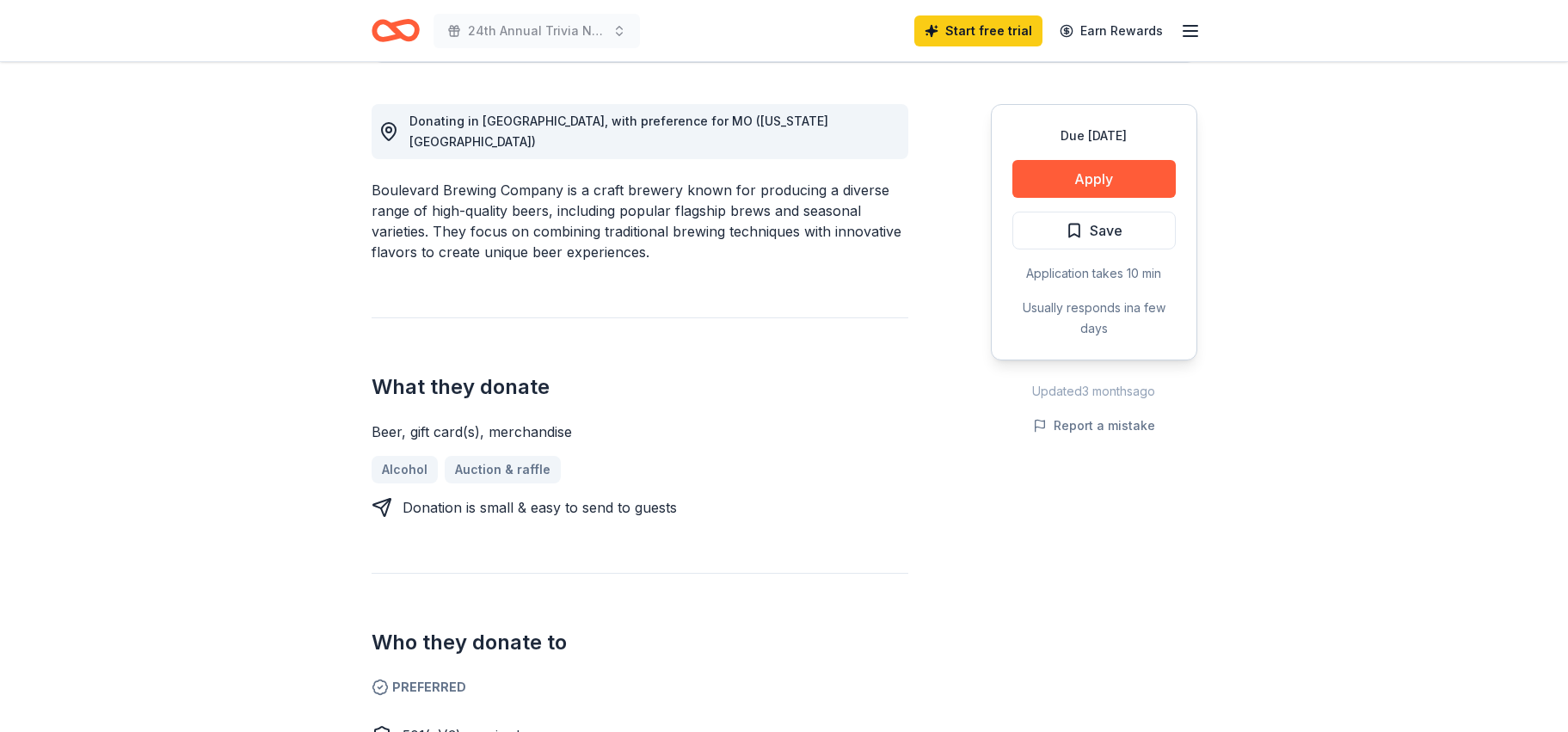
scroll to position [430, 0]
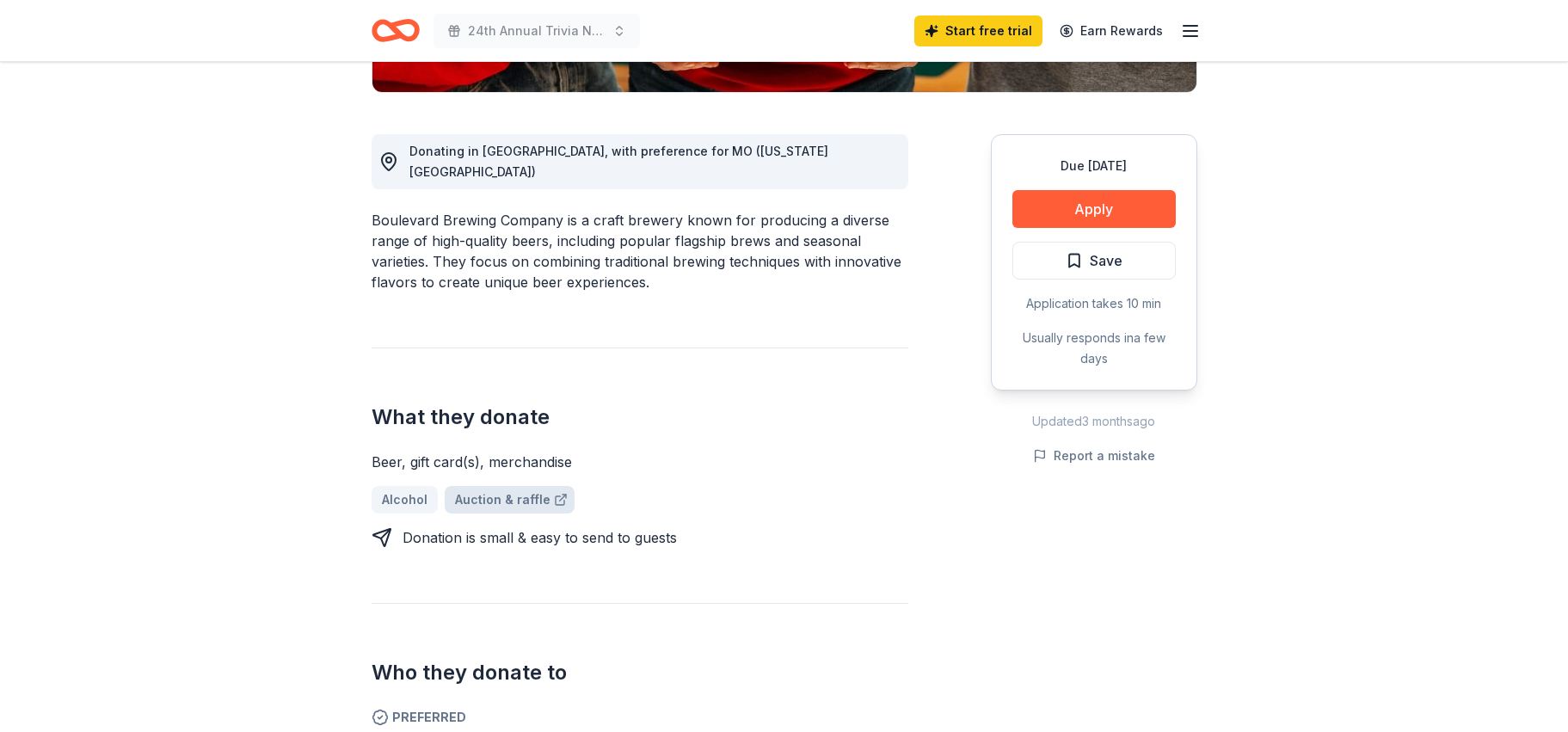
click at [511, 485] on link "Auction & raffle" at bounding box center [510, 499] width 130 height 27
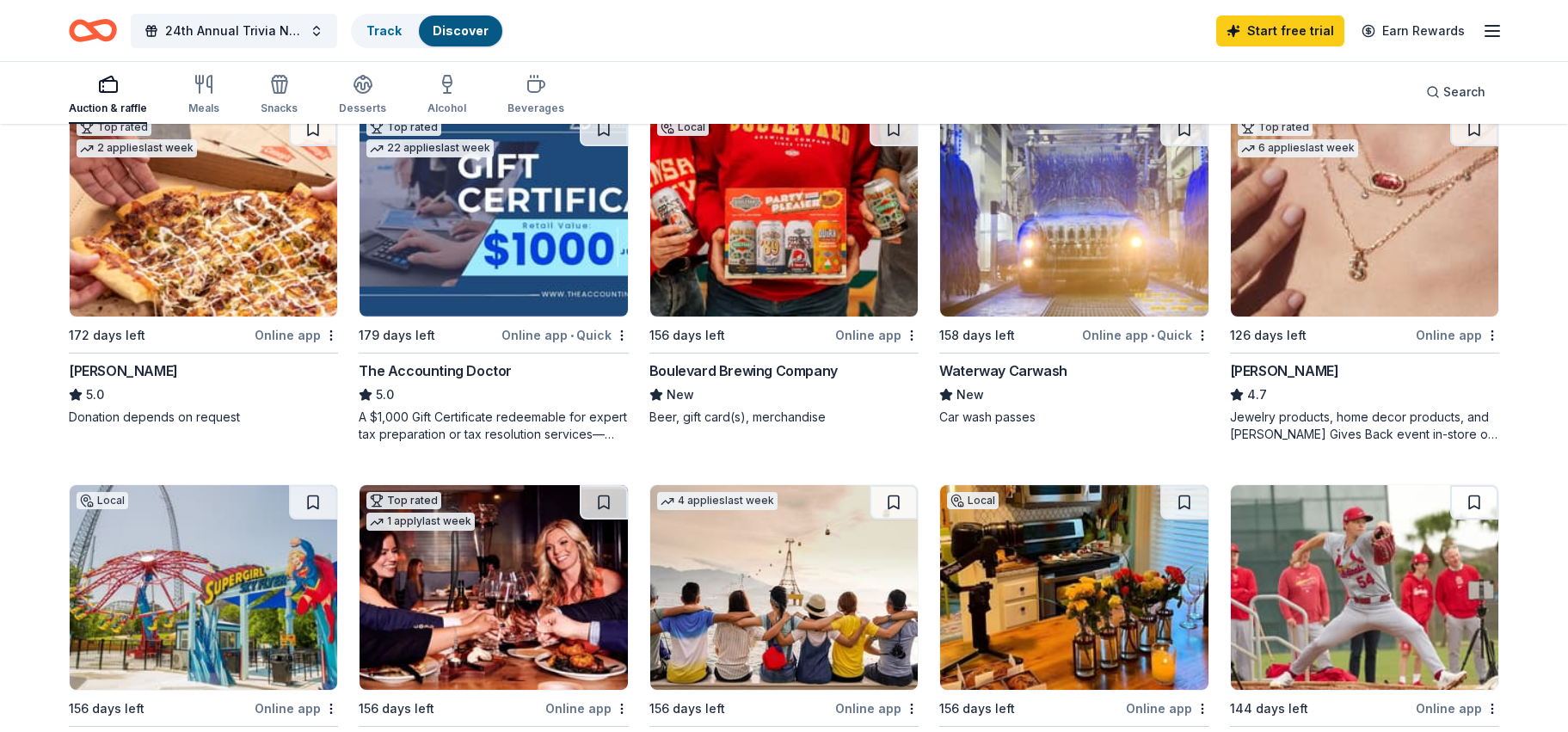
scroll to position [860, 0]
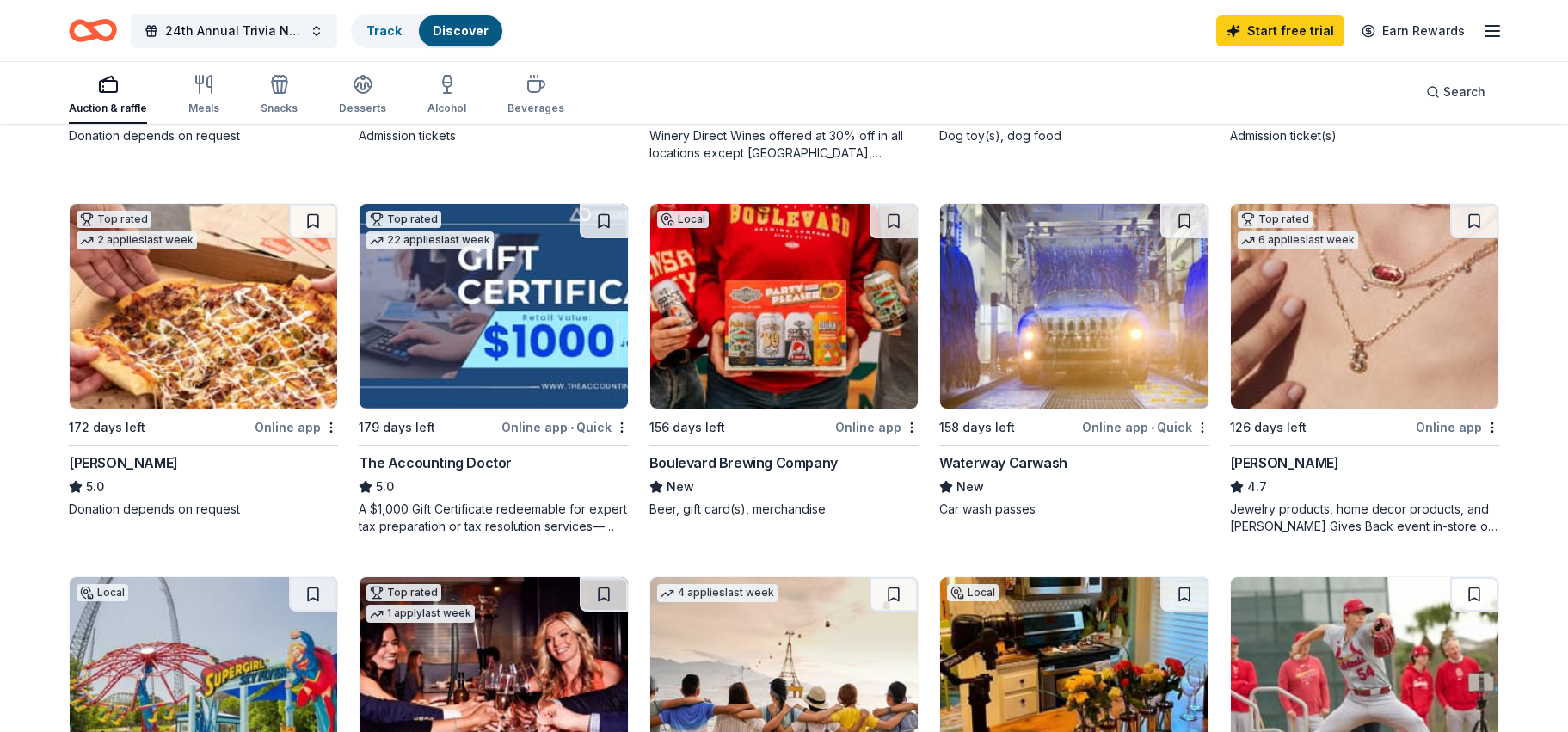
click at [876, 423] on div "Online app" at bounding box center [877, 427] width 83 height 22
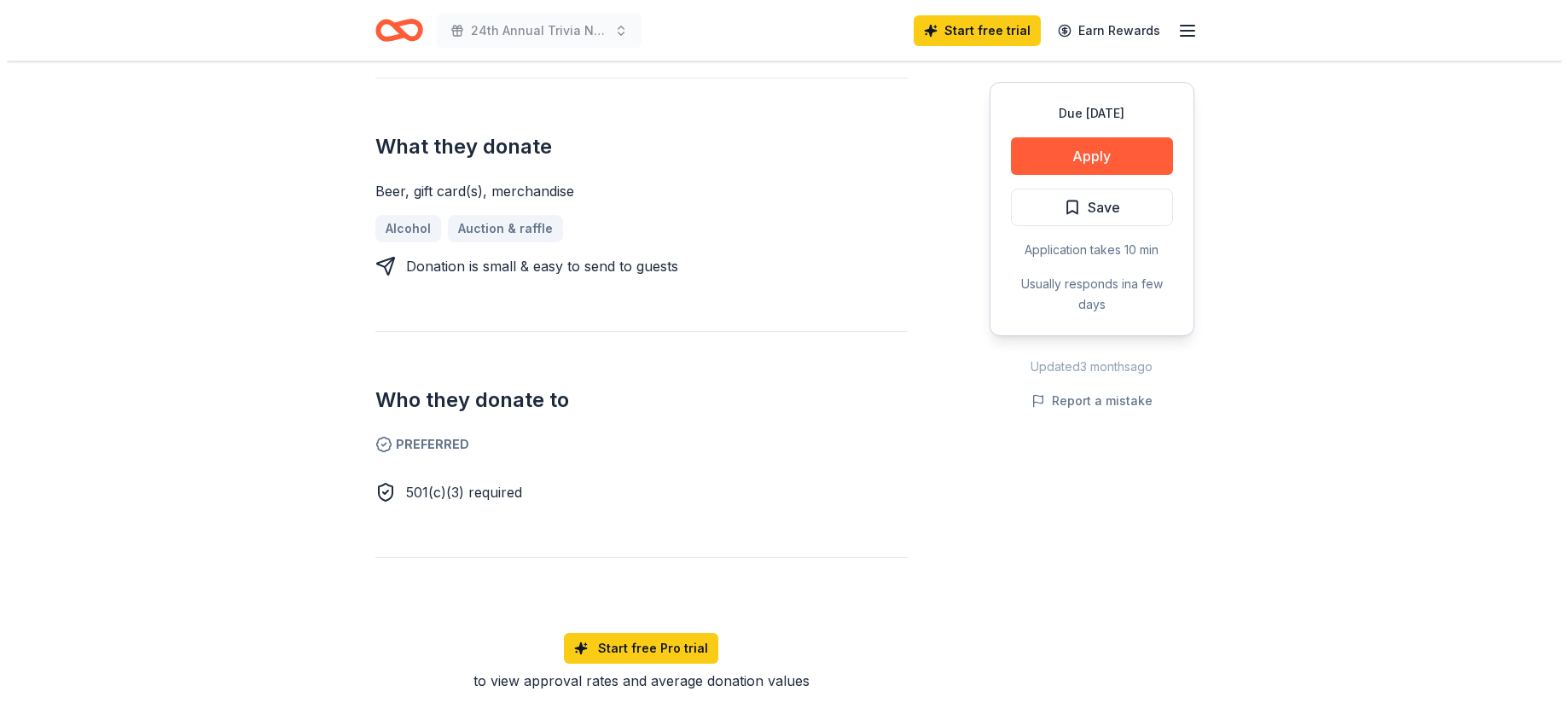
scroll to position [682, 0]
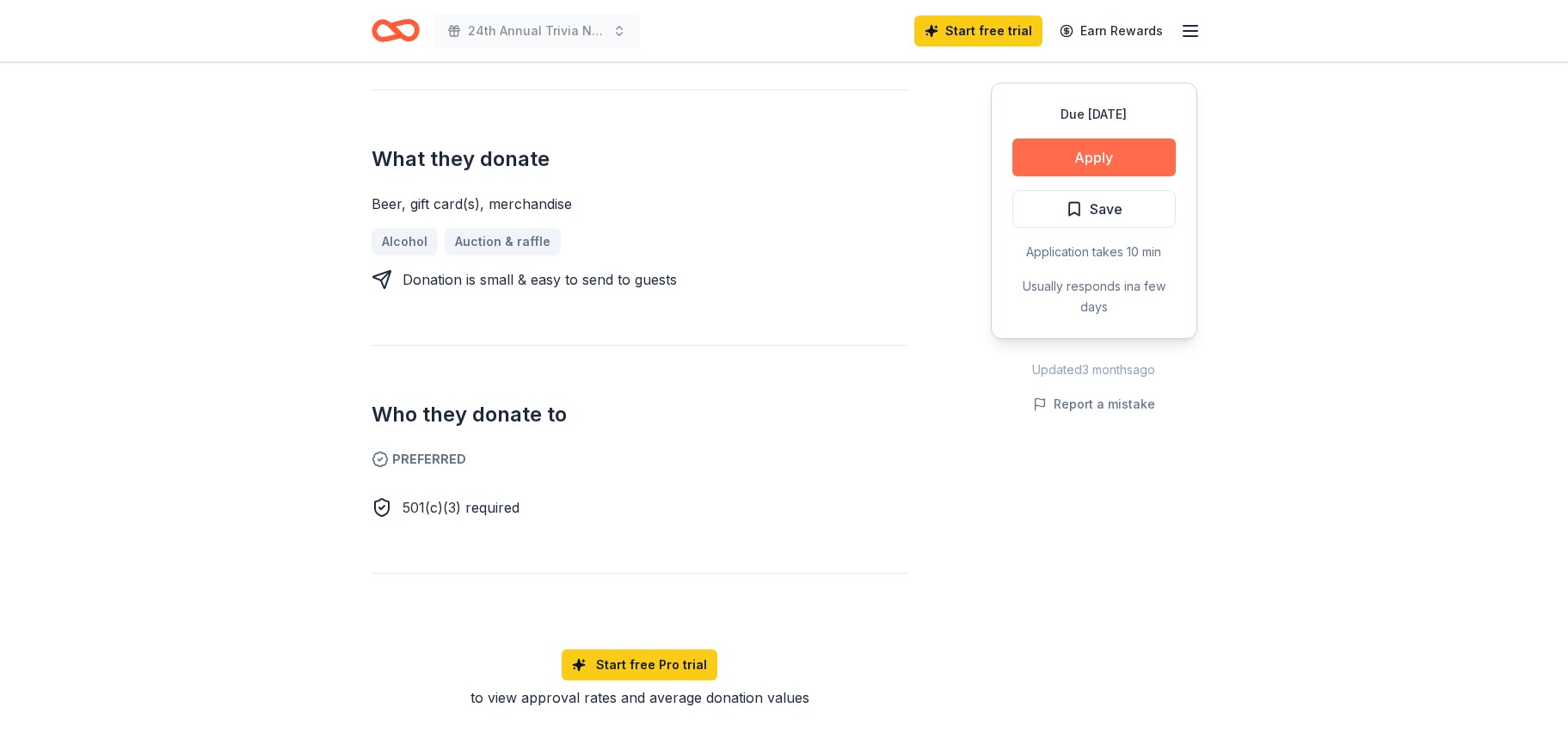
click at [1065, 161] on button "Apply" at bounding box center [1094, 158] width 163 height 38
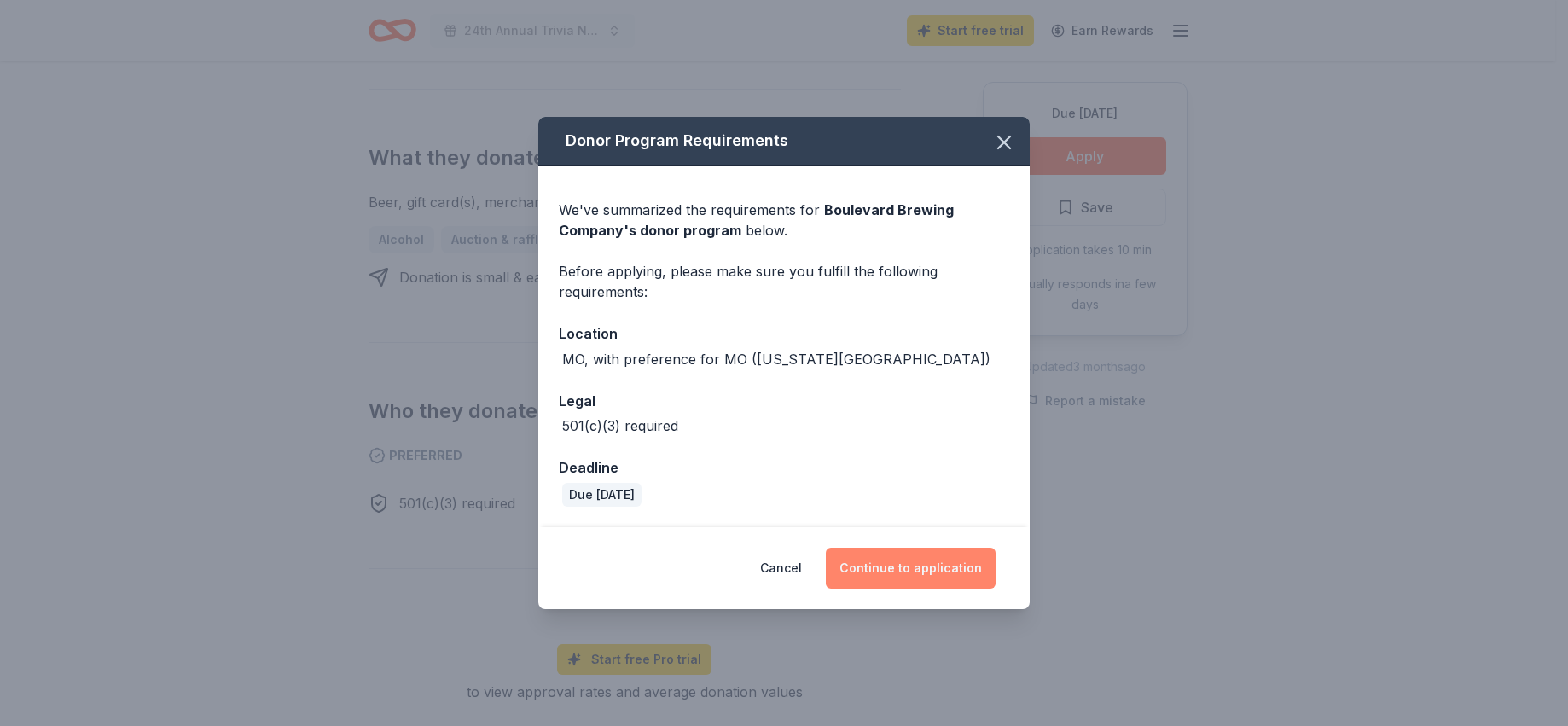
click at [898, 570] on button "Continue to application" at bounding box center [910, 569] width 170 height 41
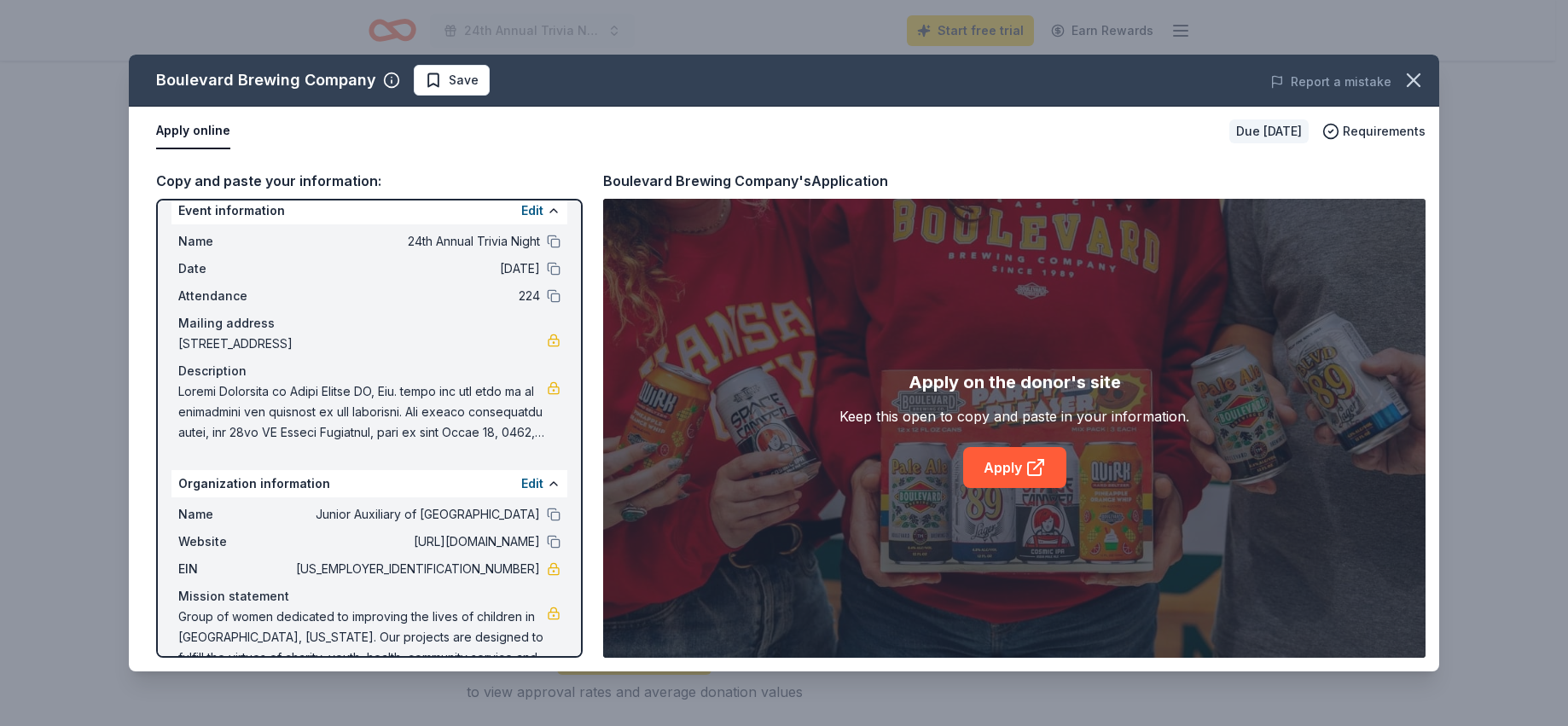
scroll to position [0, 0]
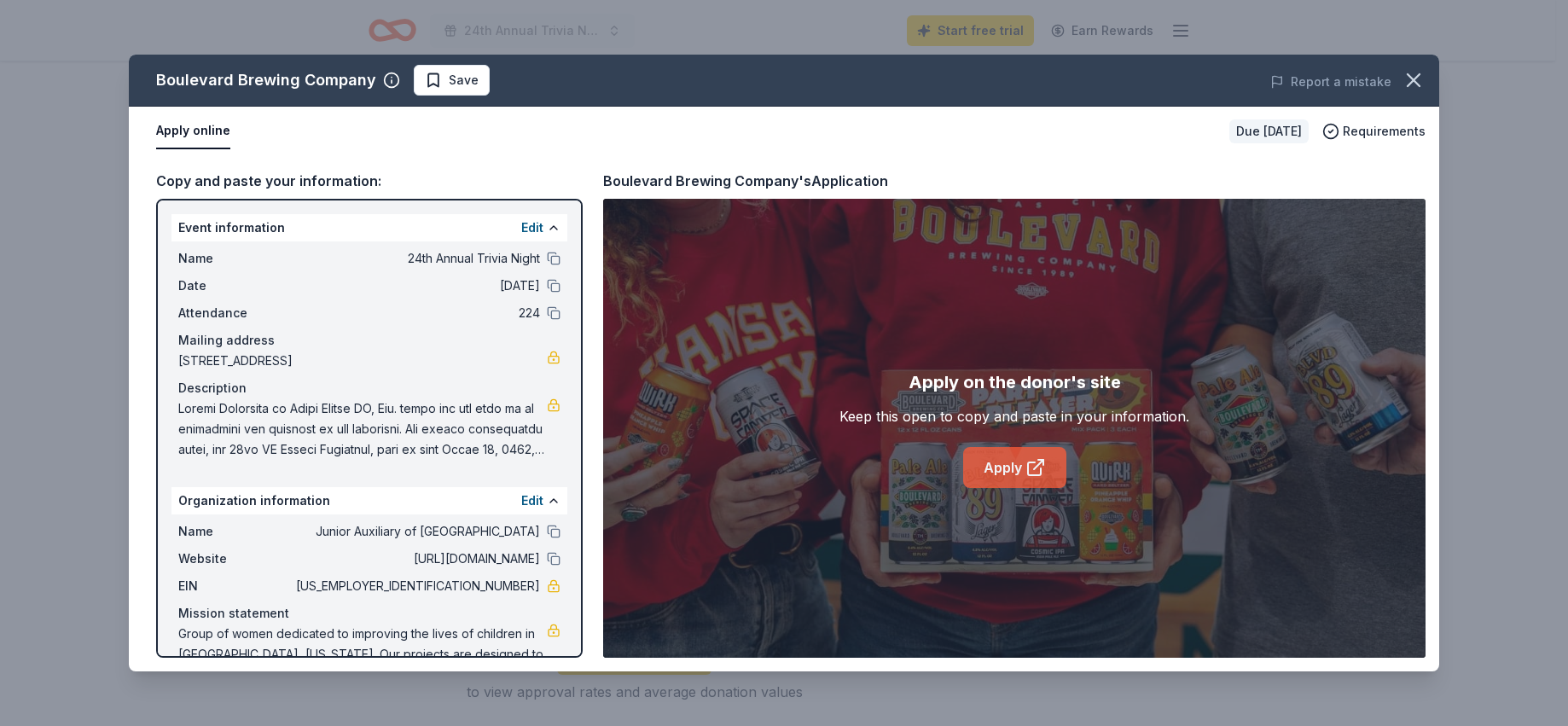
click at [1032, 465] on icon at bounding box center [1036, 467] width 21 height 21
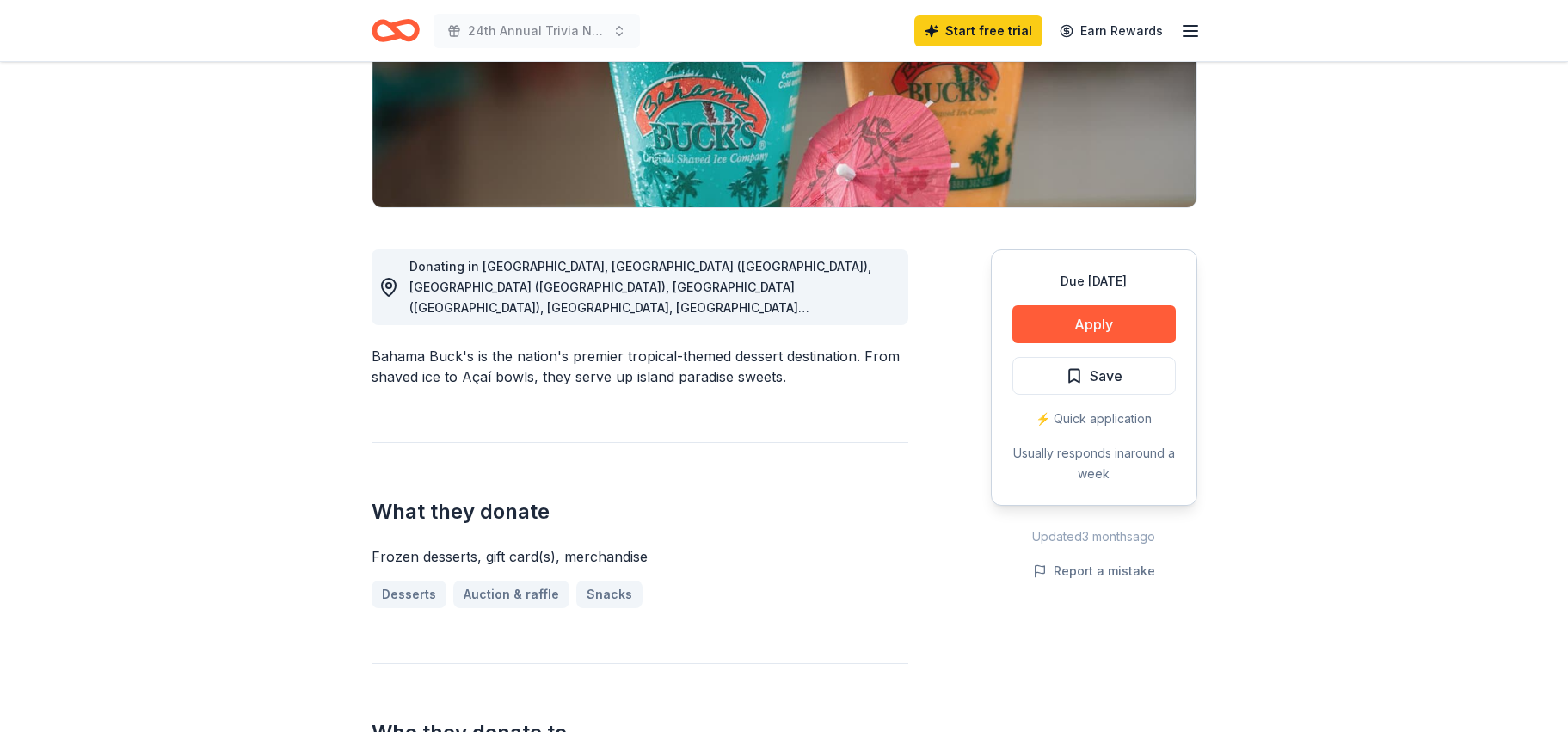
scroll to position [344, 0]
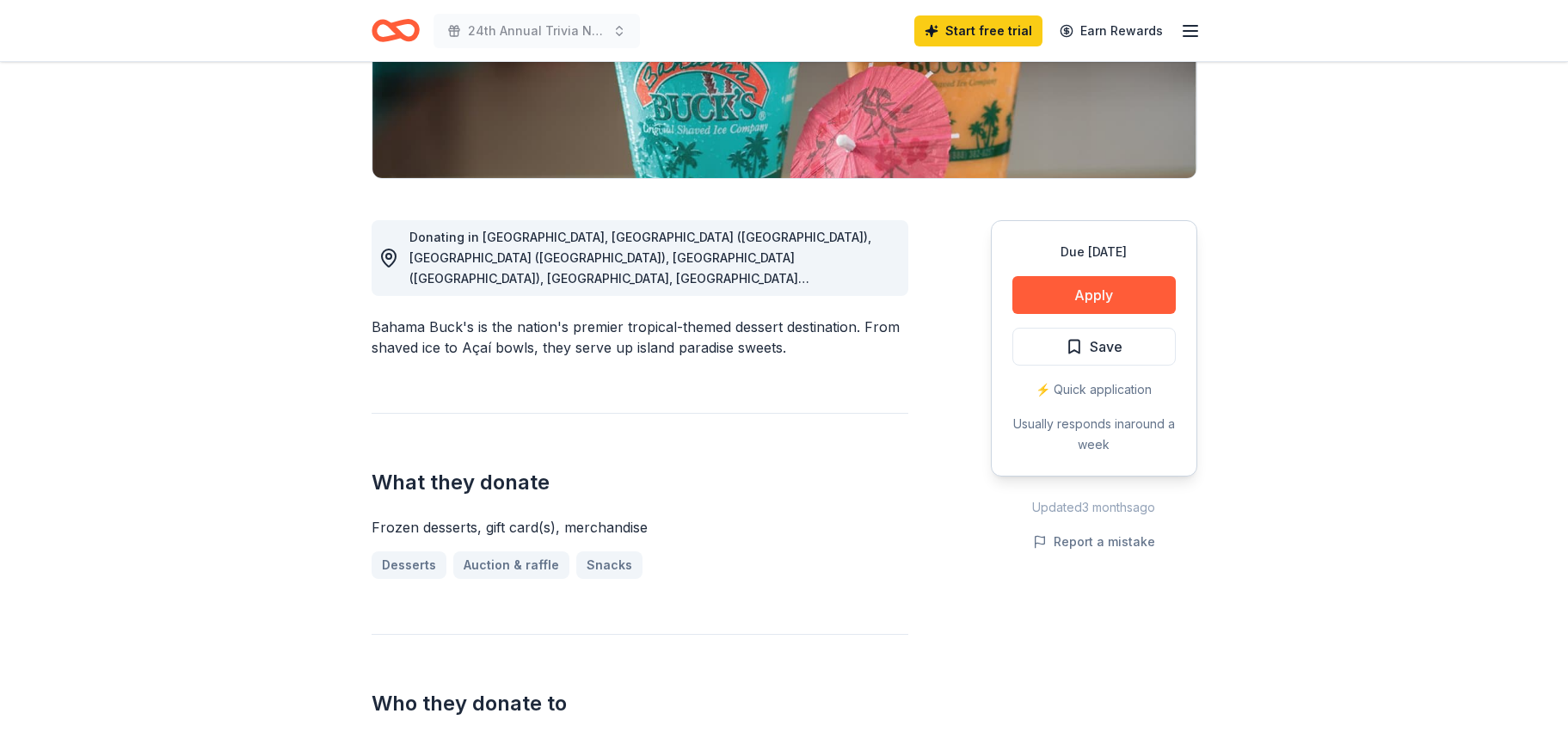
click at [1088, 390] on div "⚡️ Quick application" at bounding box center [1094, 390] width 163 height 21
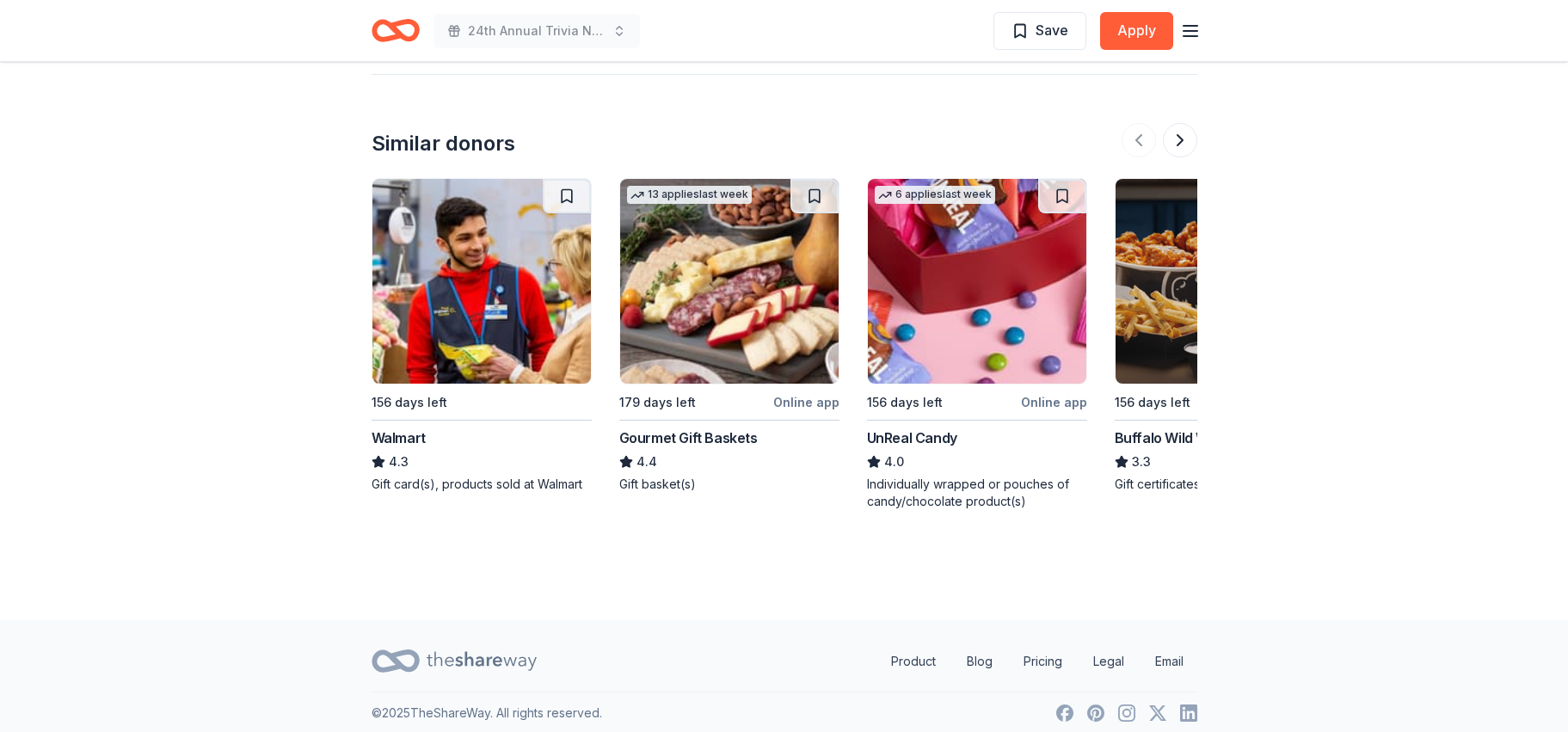
scroll to position [1711, 0]
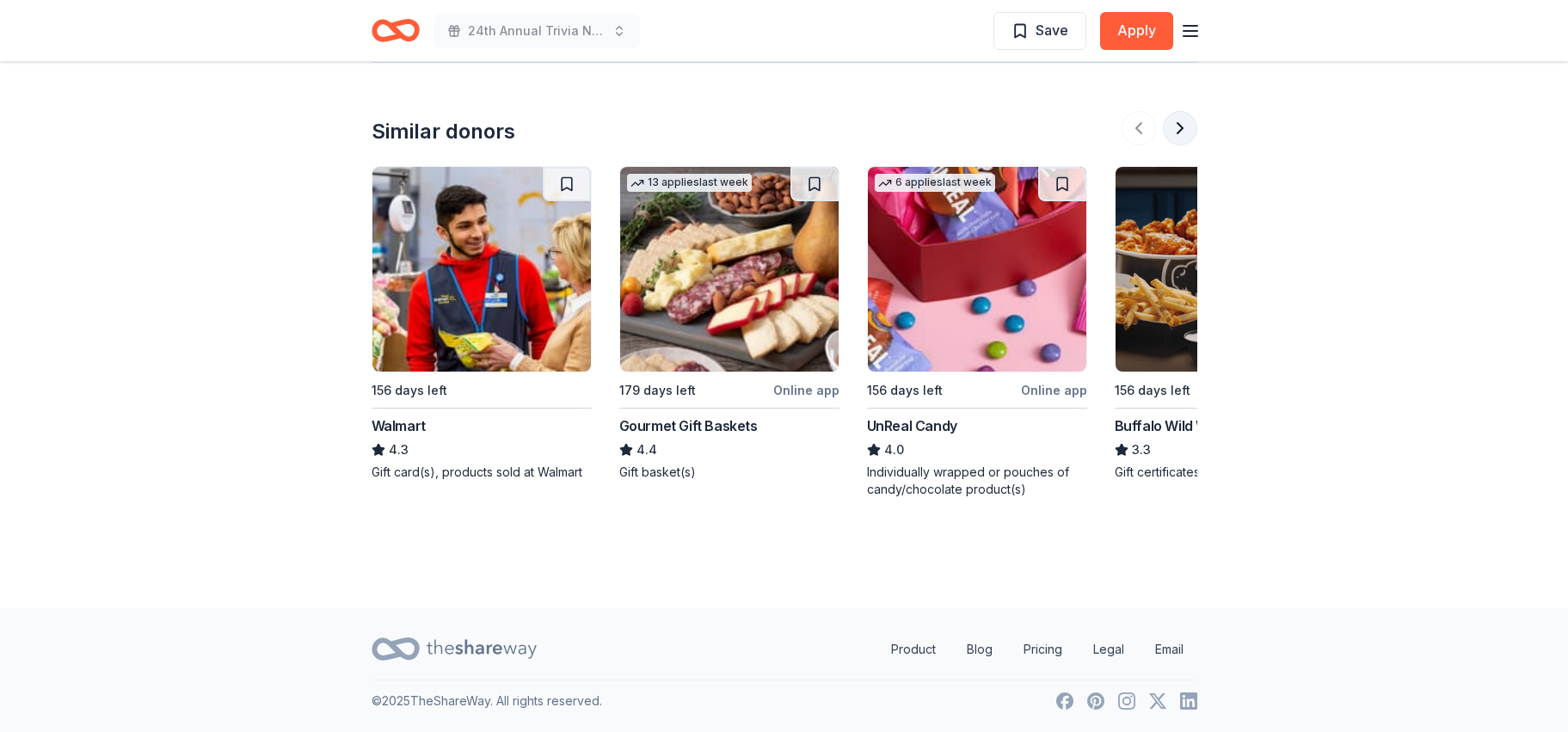
click at [1175, 127] on button at bounding box center [1180, 128] width 34 height 34
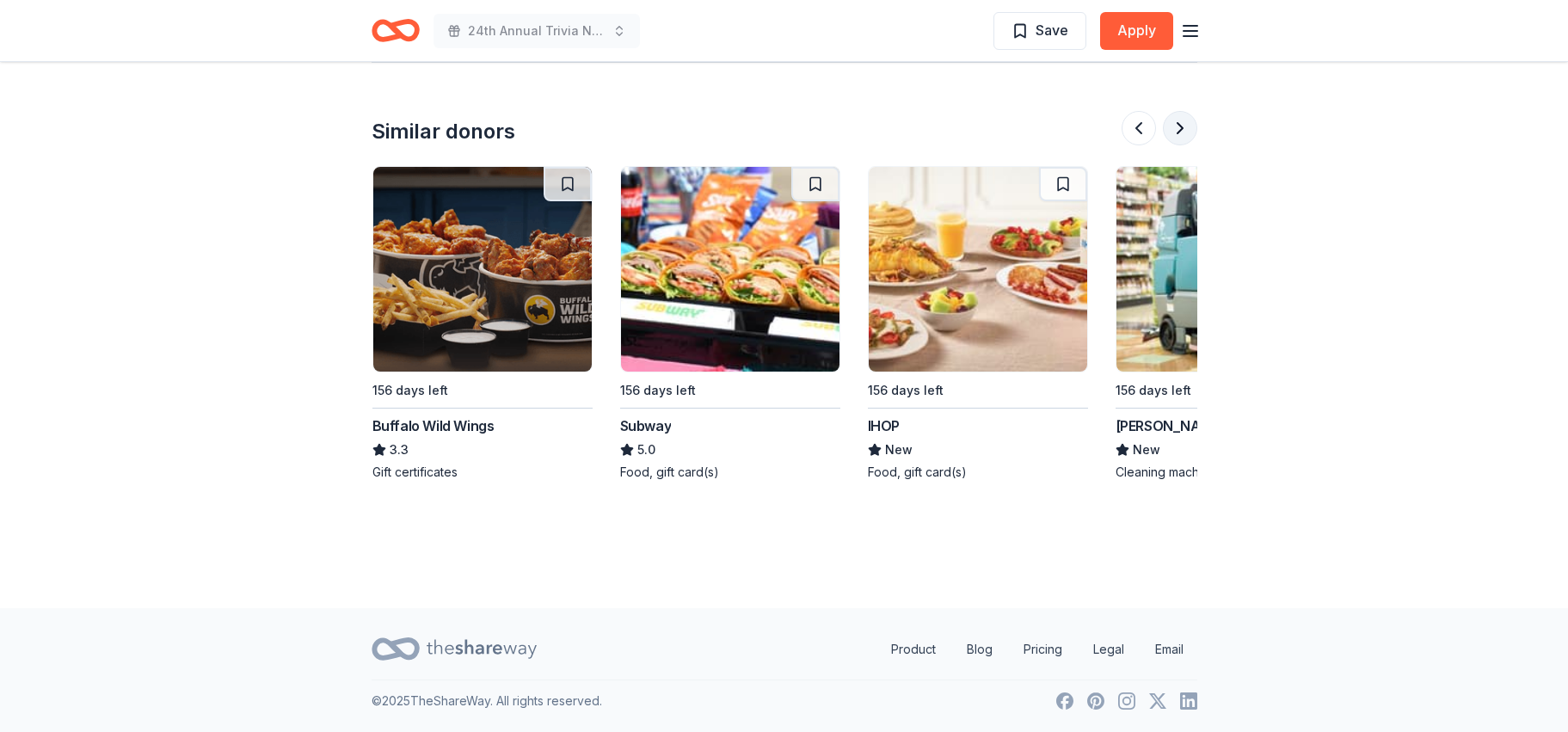
scroll to position [0, 743]
click at [1175, 127] on button at bounding box center [1180, 128] width 34 height 34
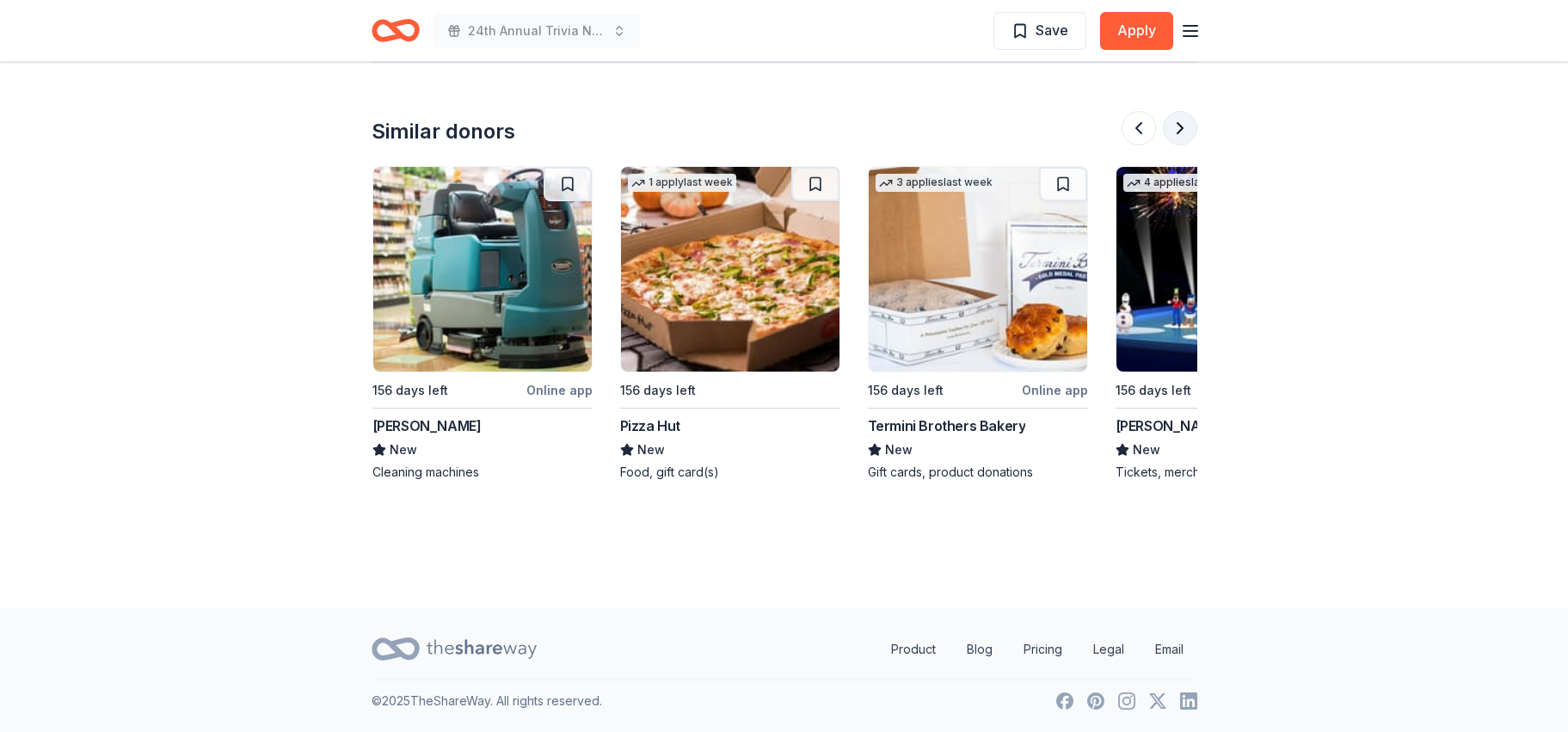
scroll to position [0, 1487]
click at [1175, 127] on button at bounding box center [1180, 128] width 34 height 34
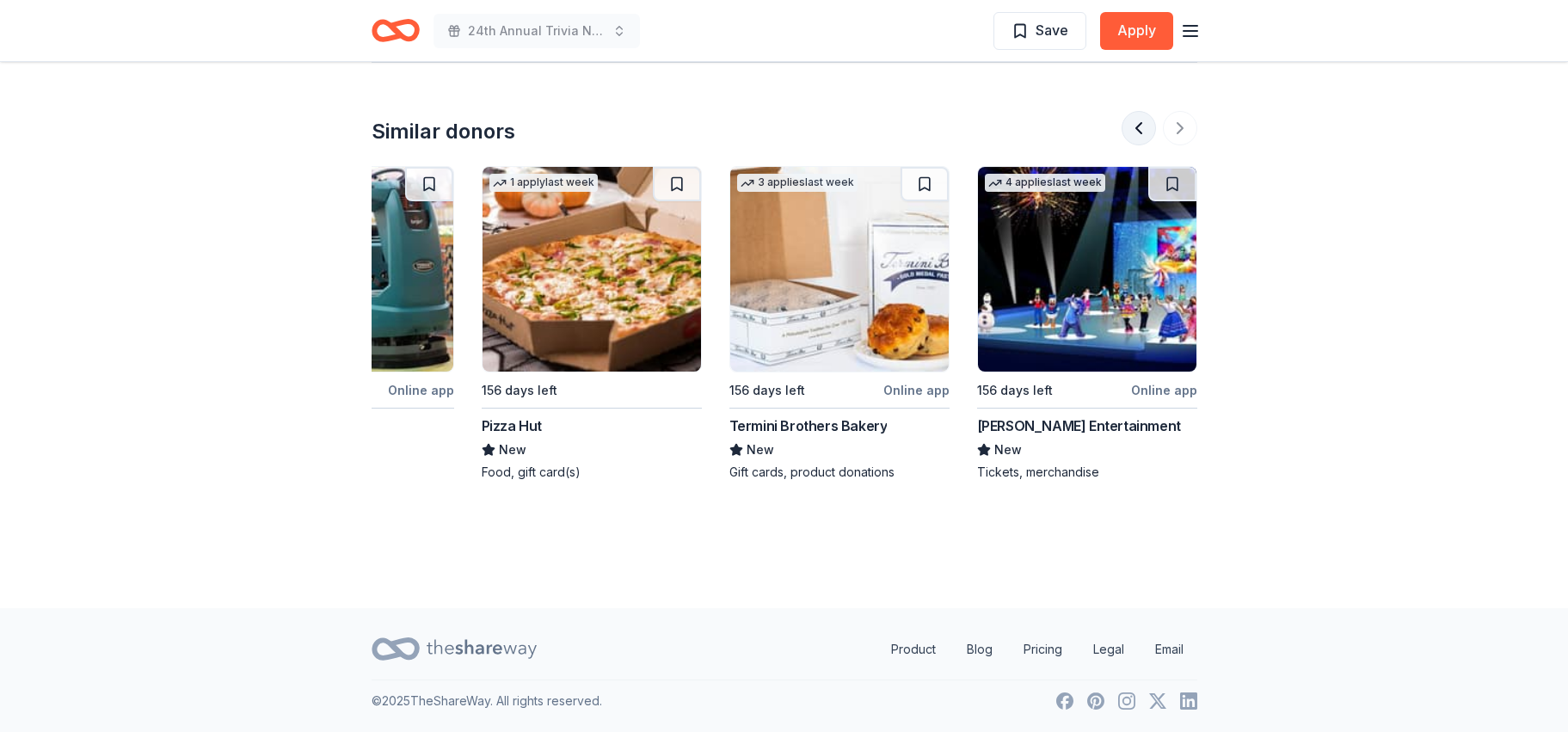
click at [1132, 130] on button at bounding box center [1138, 128] width 34 height 34
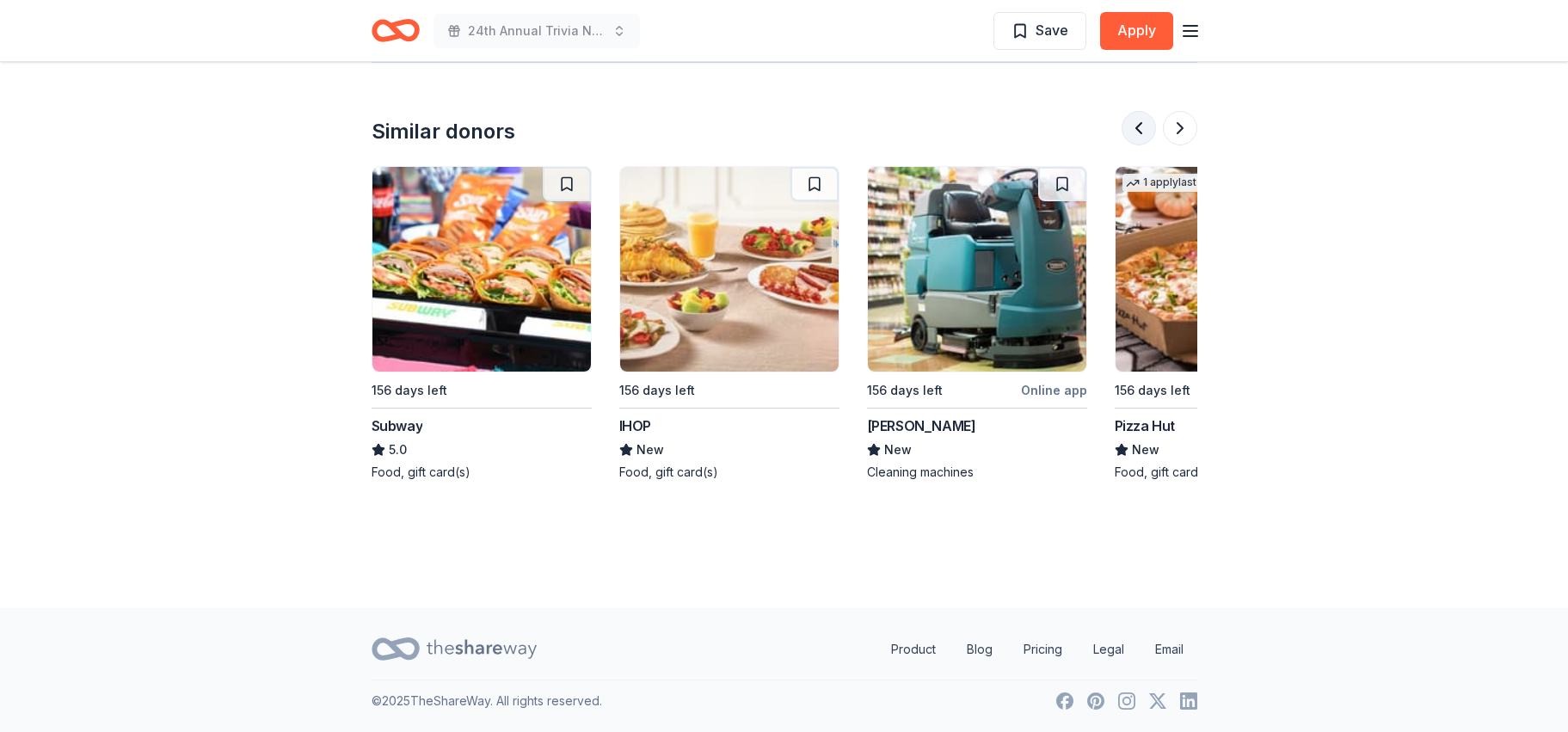
click at [1132, 130] on button at bounding box center [1138, 128] width 34 height 34
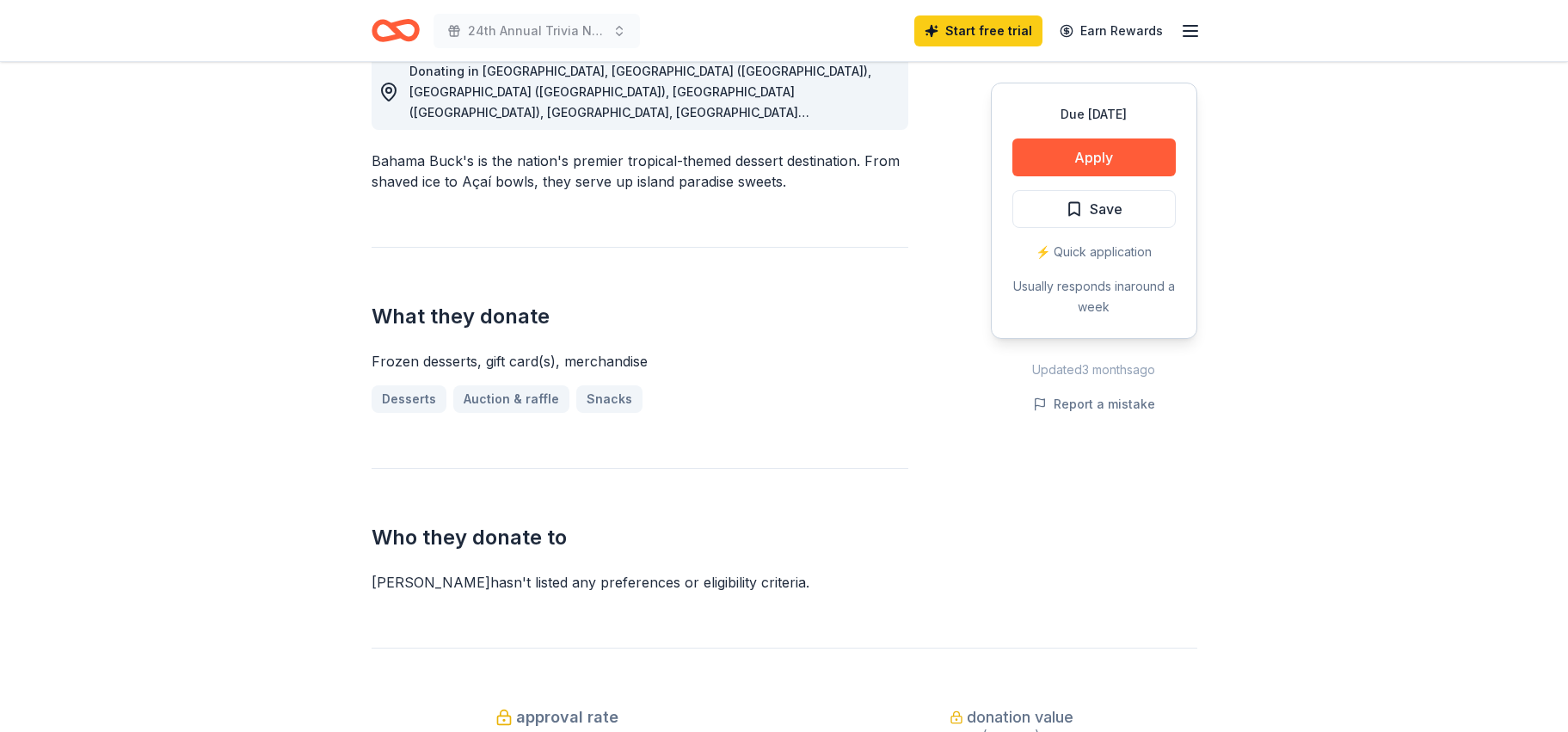
scroll to position [507, 0]
click at [1111, 157] on button "Apply" at bounding box center [1094, 158] width 163 height 38
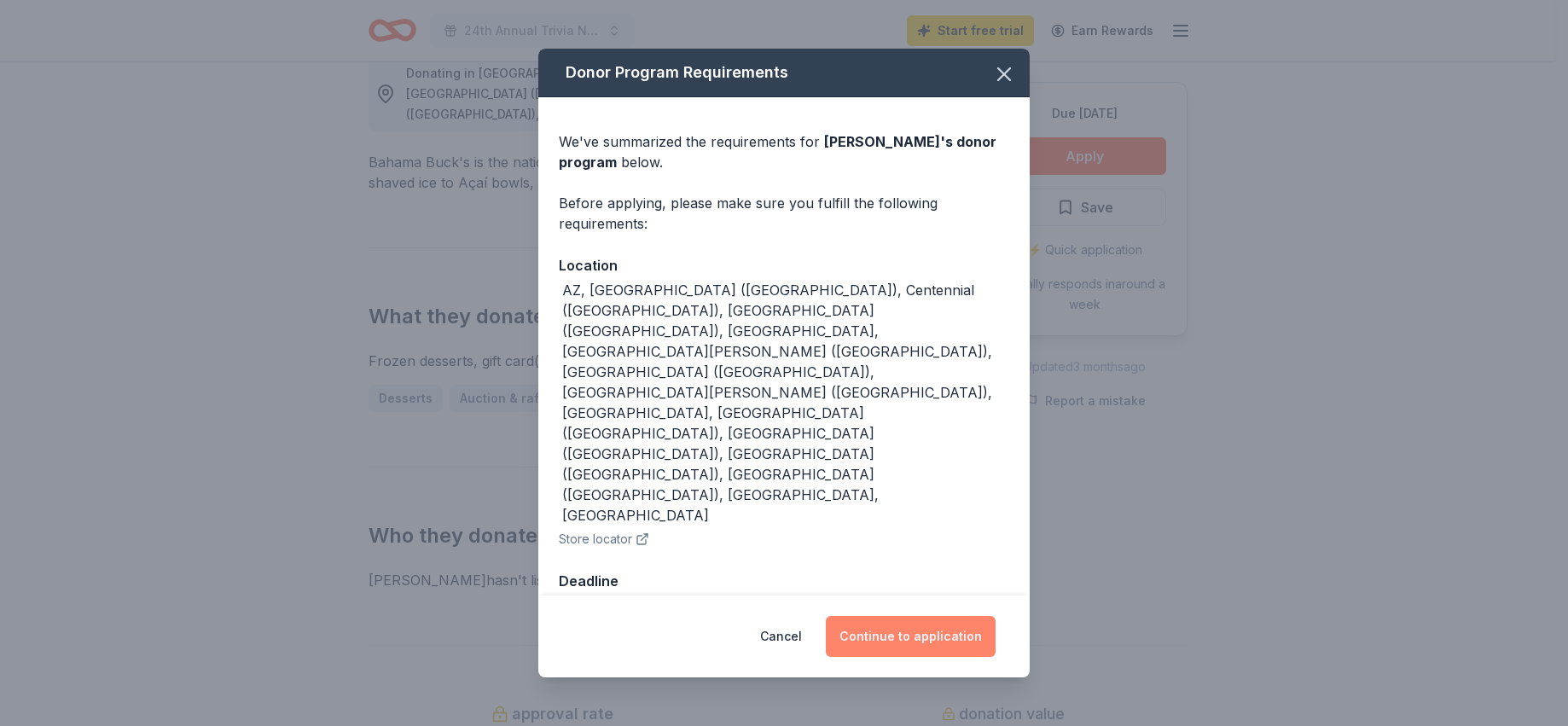
click at [921, 615] on button "Continue to application" at bounding box center [910, 636] width 170 height 41
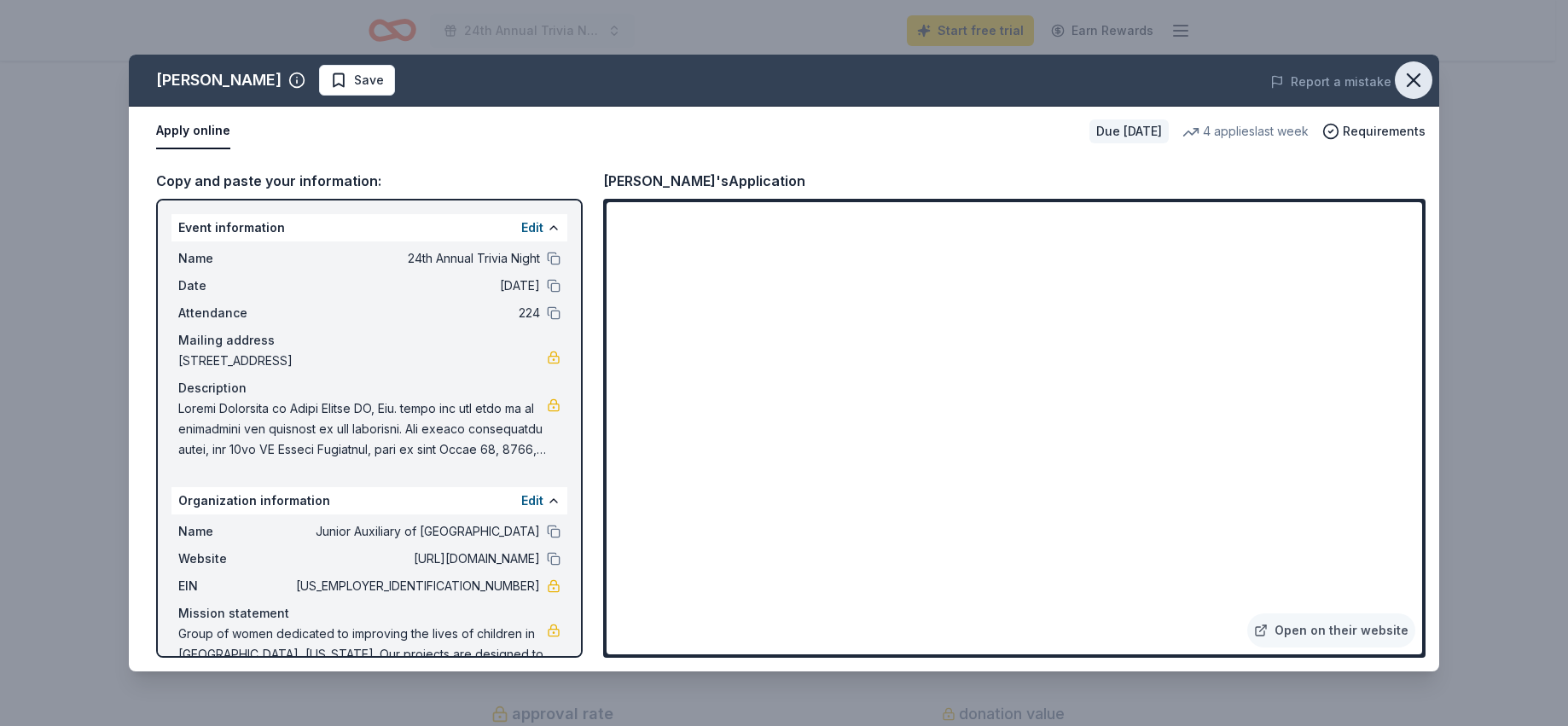
click at [1416, 75] on icon "button" at bounding box center [1413, 80] width 23 height 23
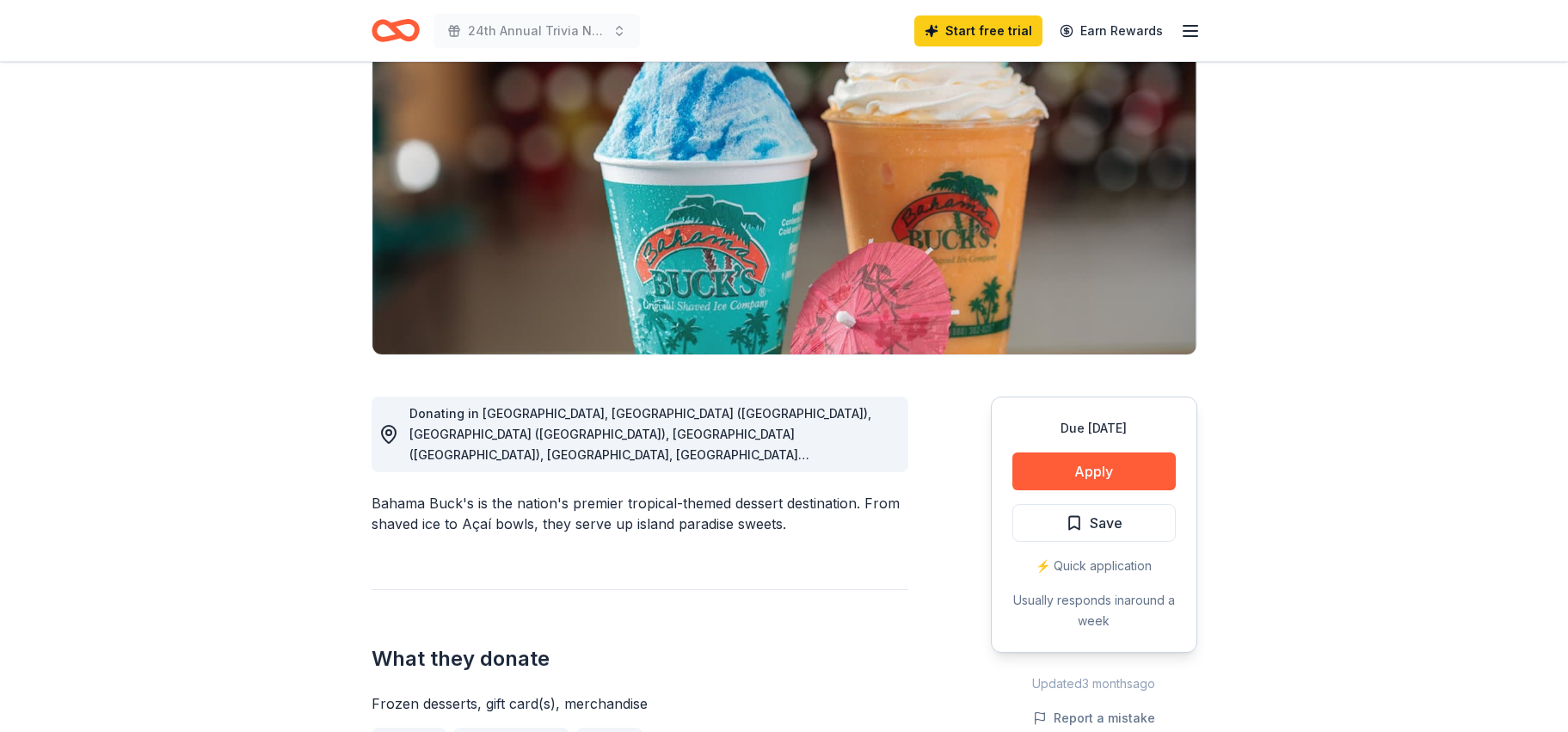
scroll to position [172, 0]
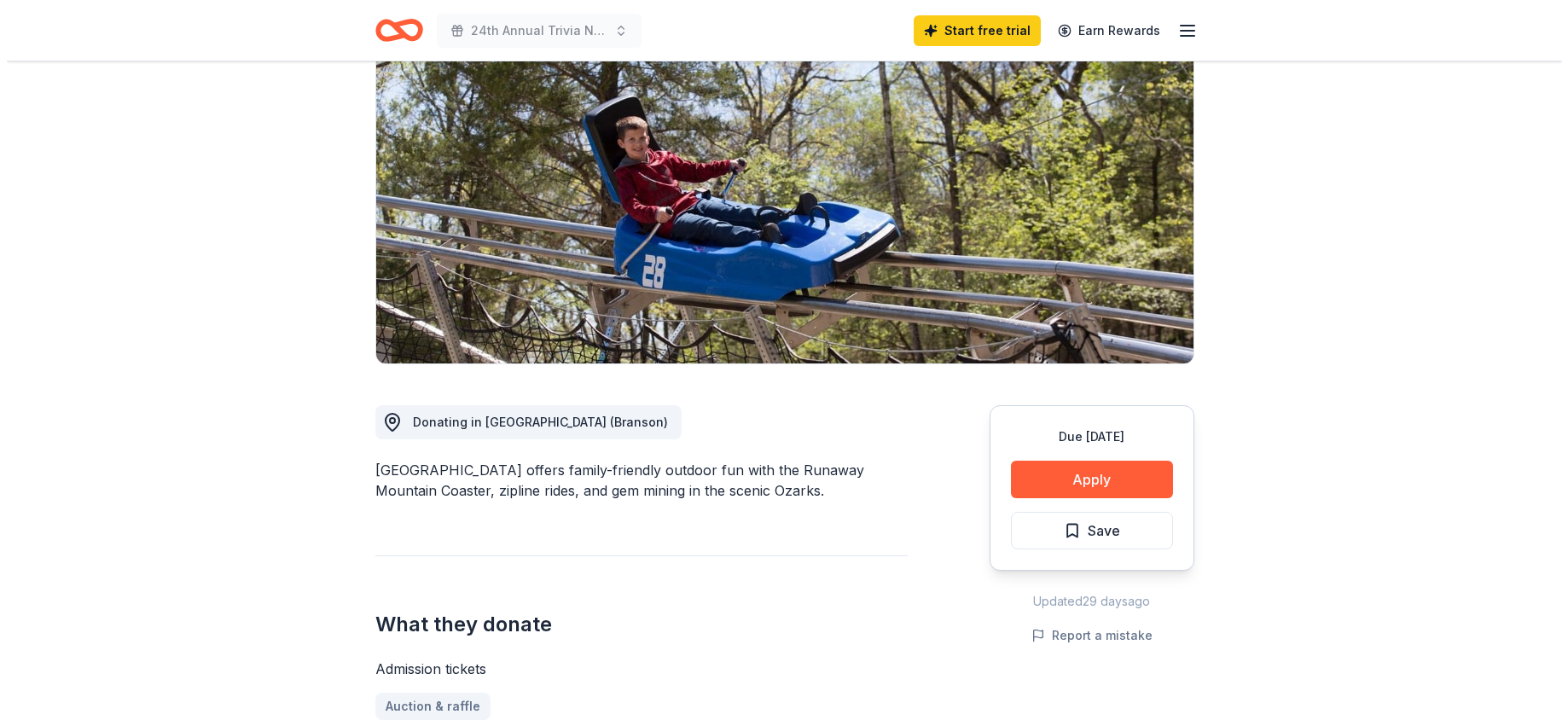
scroll to position [256, 0]
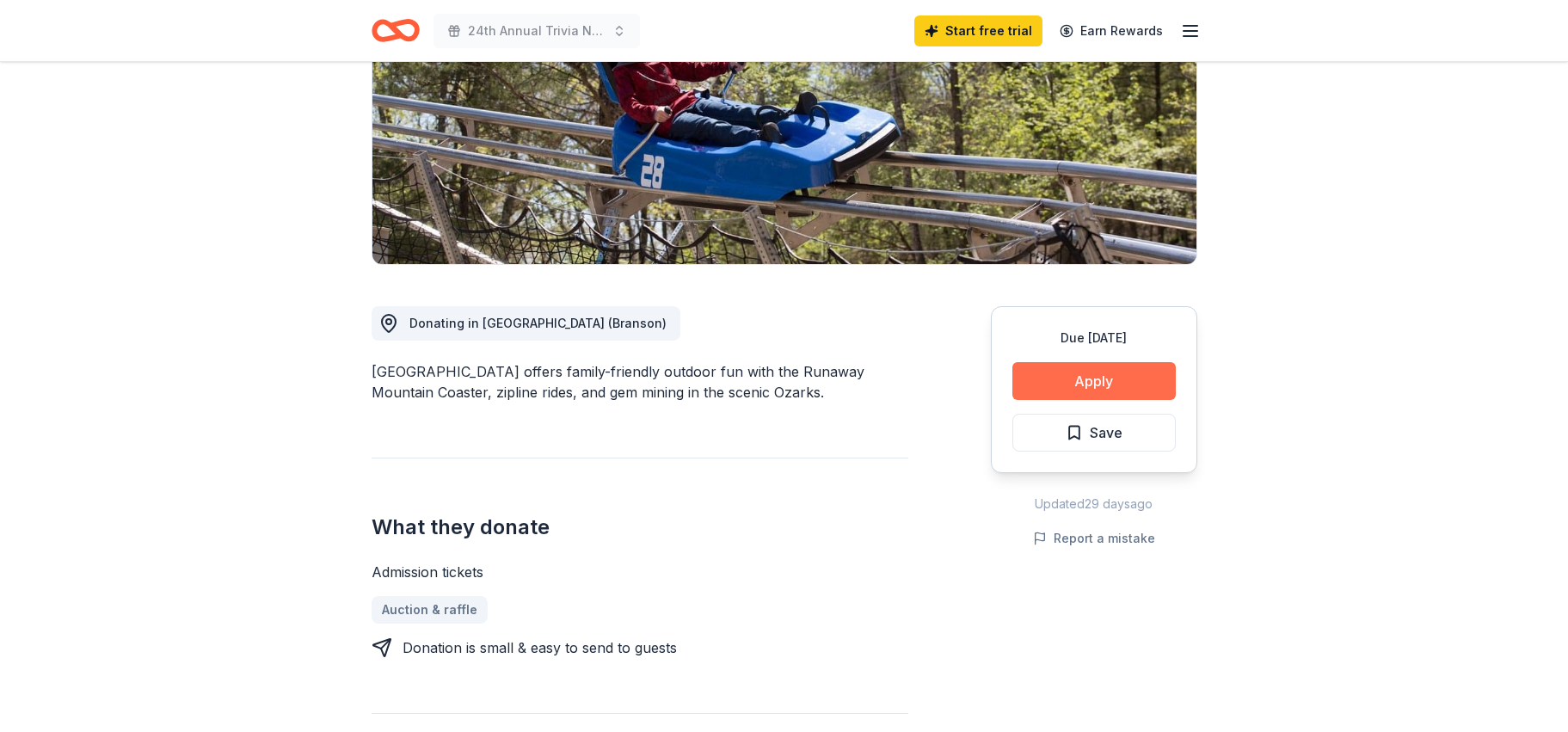
click at [1078, 387] on button "Apply" at bounding box center [1094, 381] width 163 height 38
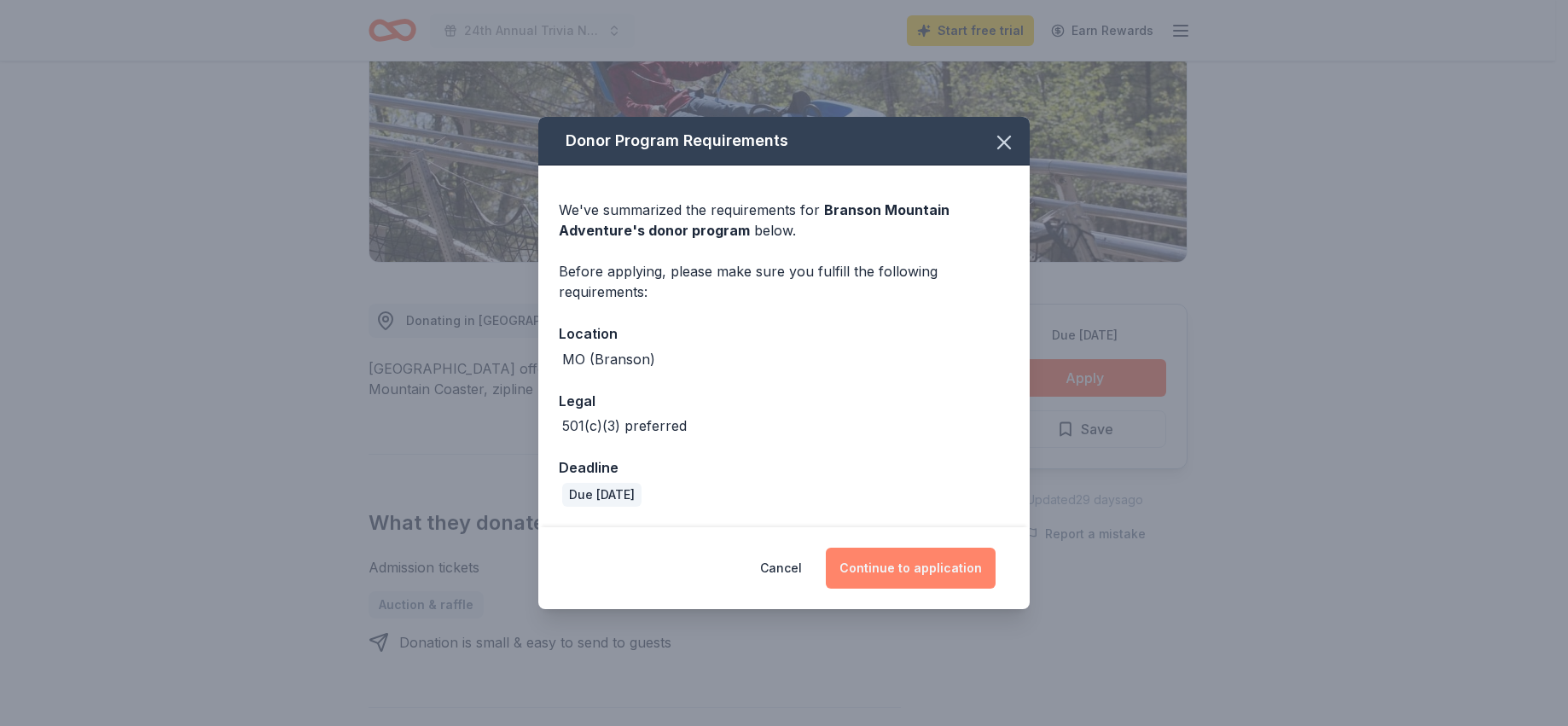
click at [894, 565] on button "Continue to application" at bounding box center [910, 569] width 170 height 41
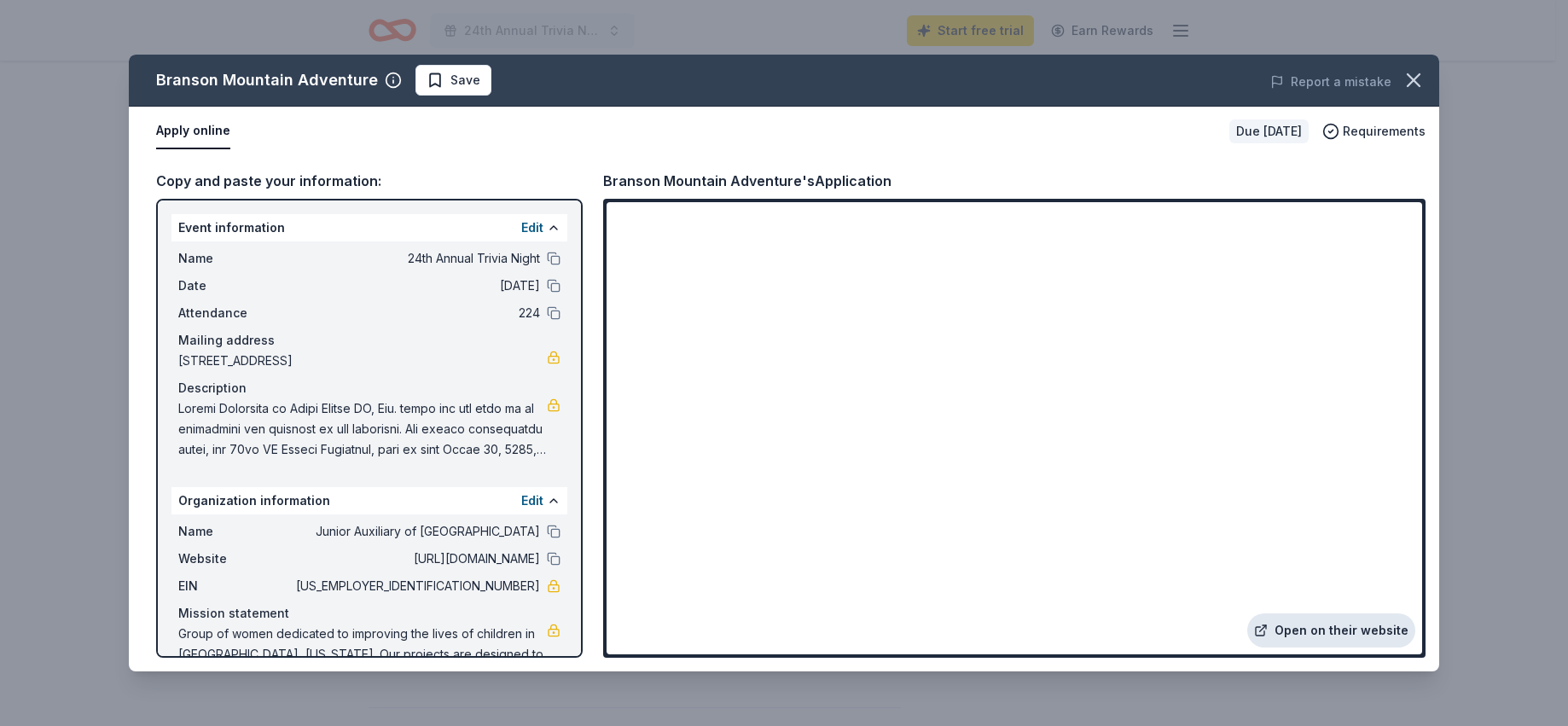
click at [1357, 629] on link "Open on their website" at bounding box center [1330, 630] width 168 height 34
click at [174, 128] on button "Apply online" at bounding box center [193, 131] width 74 height 36
click at [200, 131] on button "Apply online" at bounding box center [193, 131] width 74 height 36
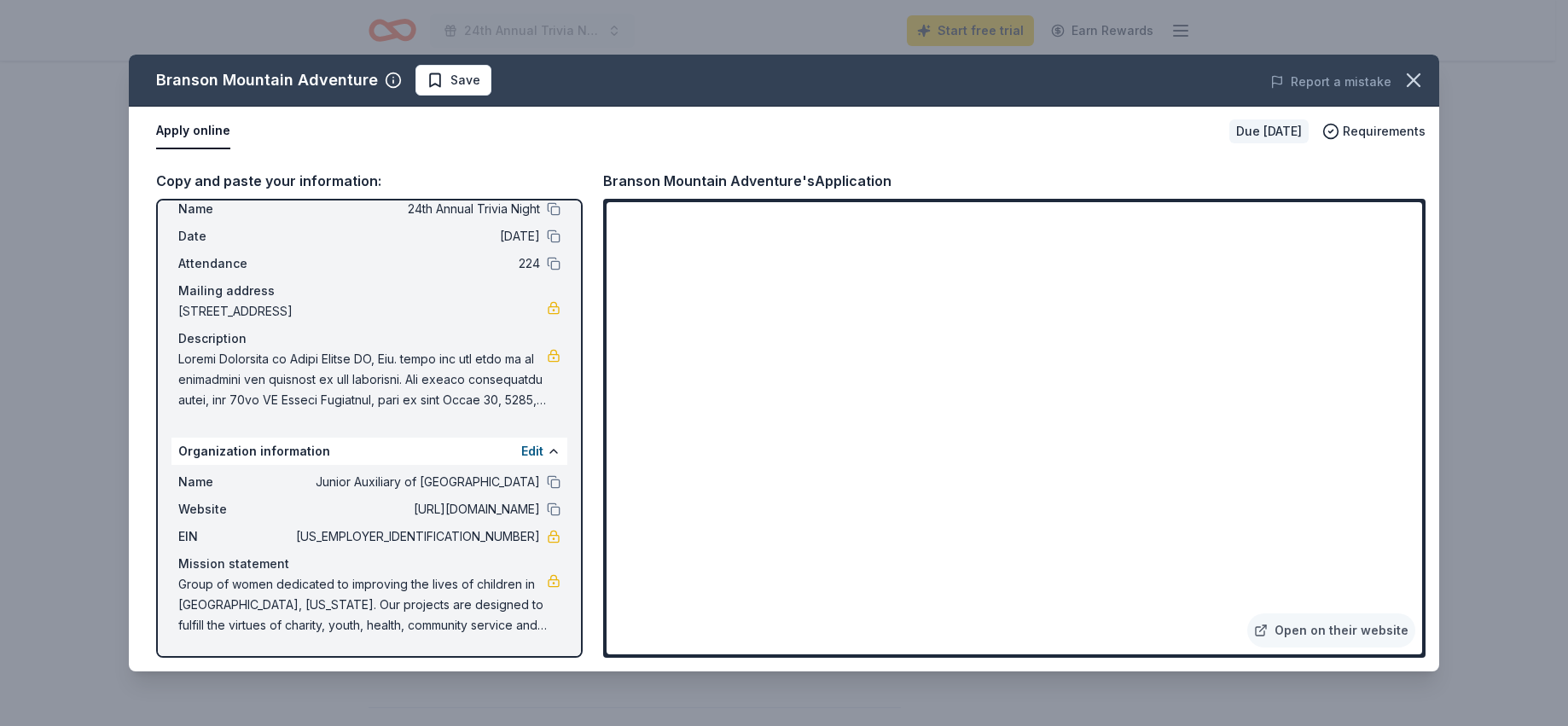
scroll to position [0, 0]
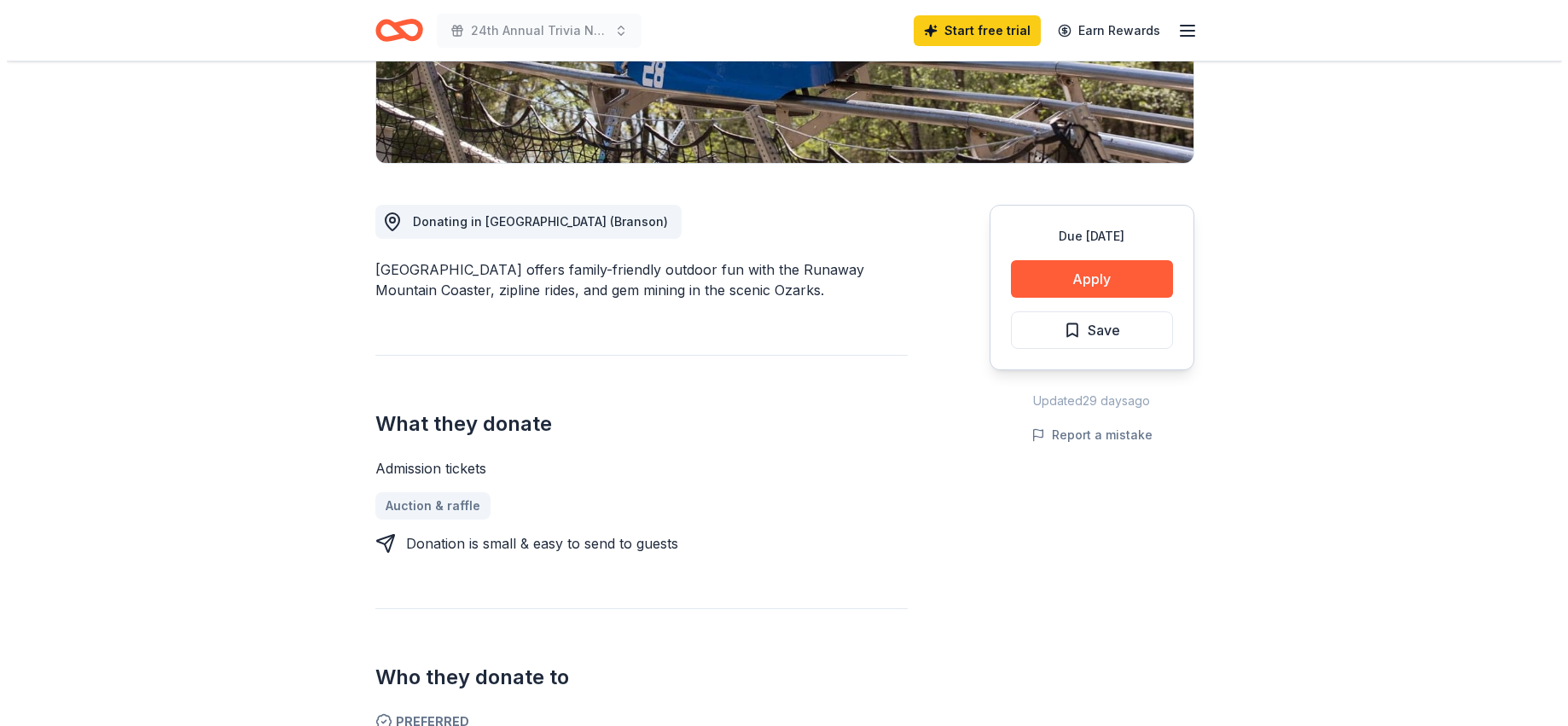
scroll to position [597, 0]
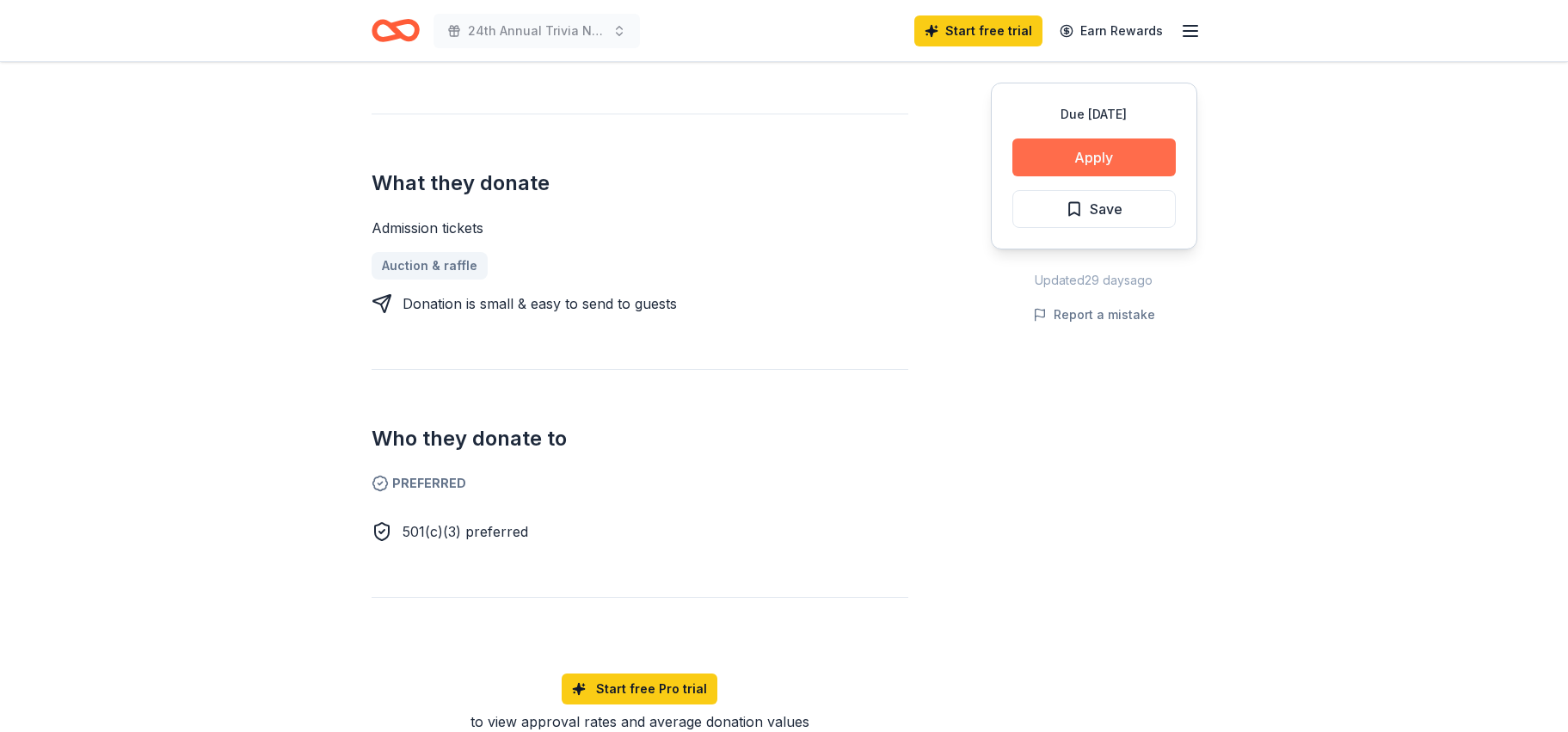
click at [1108, 150] on button "Apply" at bounding box center [1094, 158] width 163 height 38
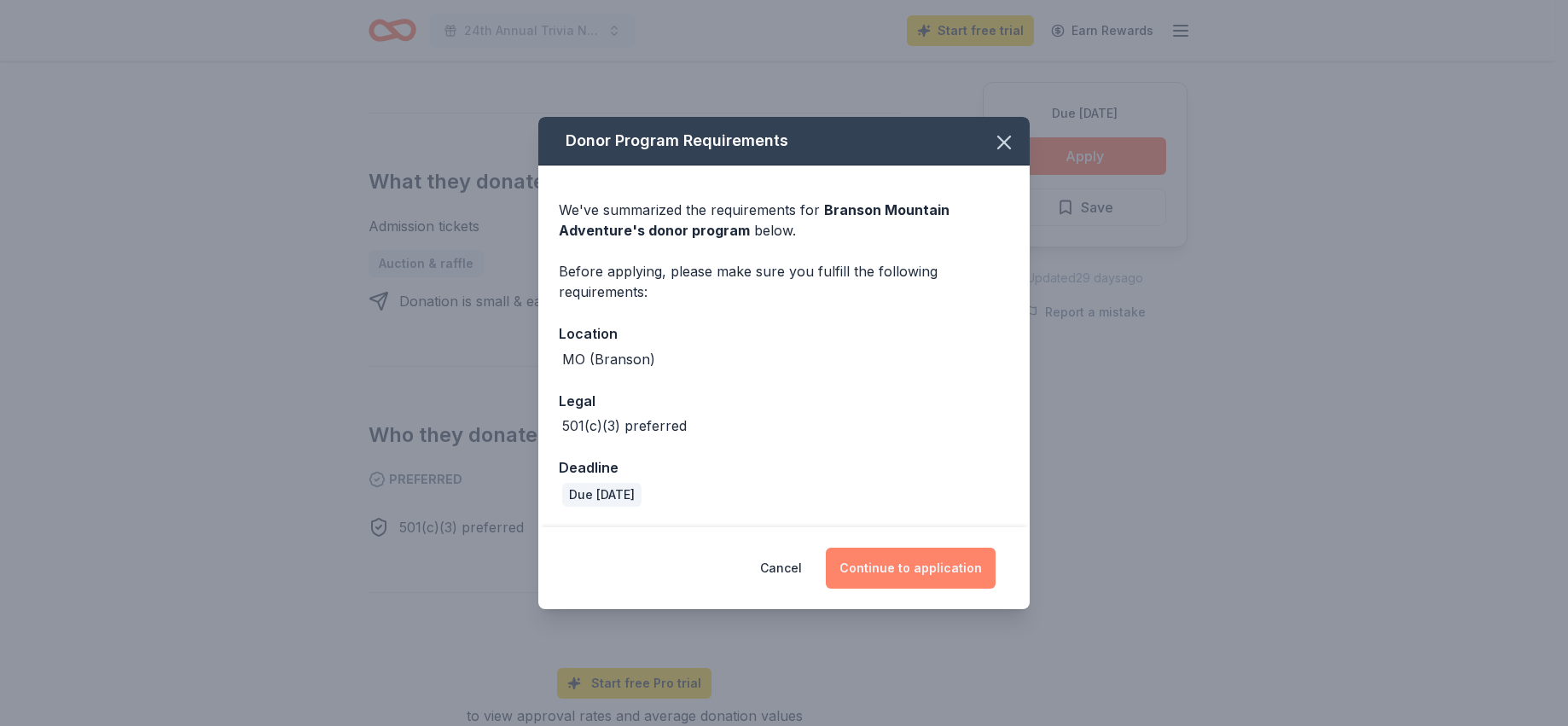
click at [959, 580] on button "Continue to application" at bounding box center [910, 569] width 170 height 41
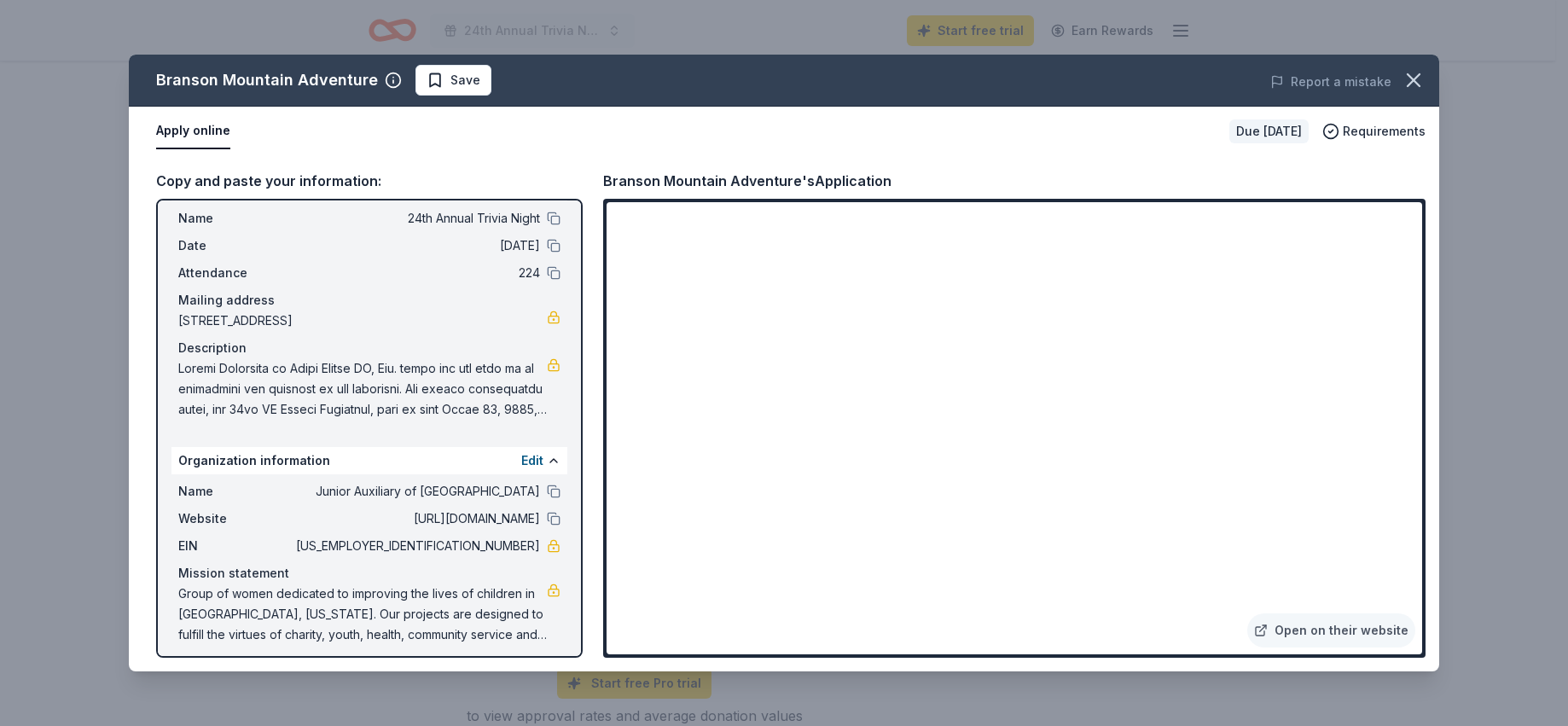
scroll to position [50, 0]
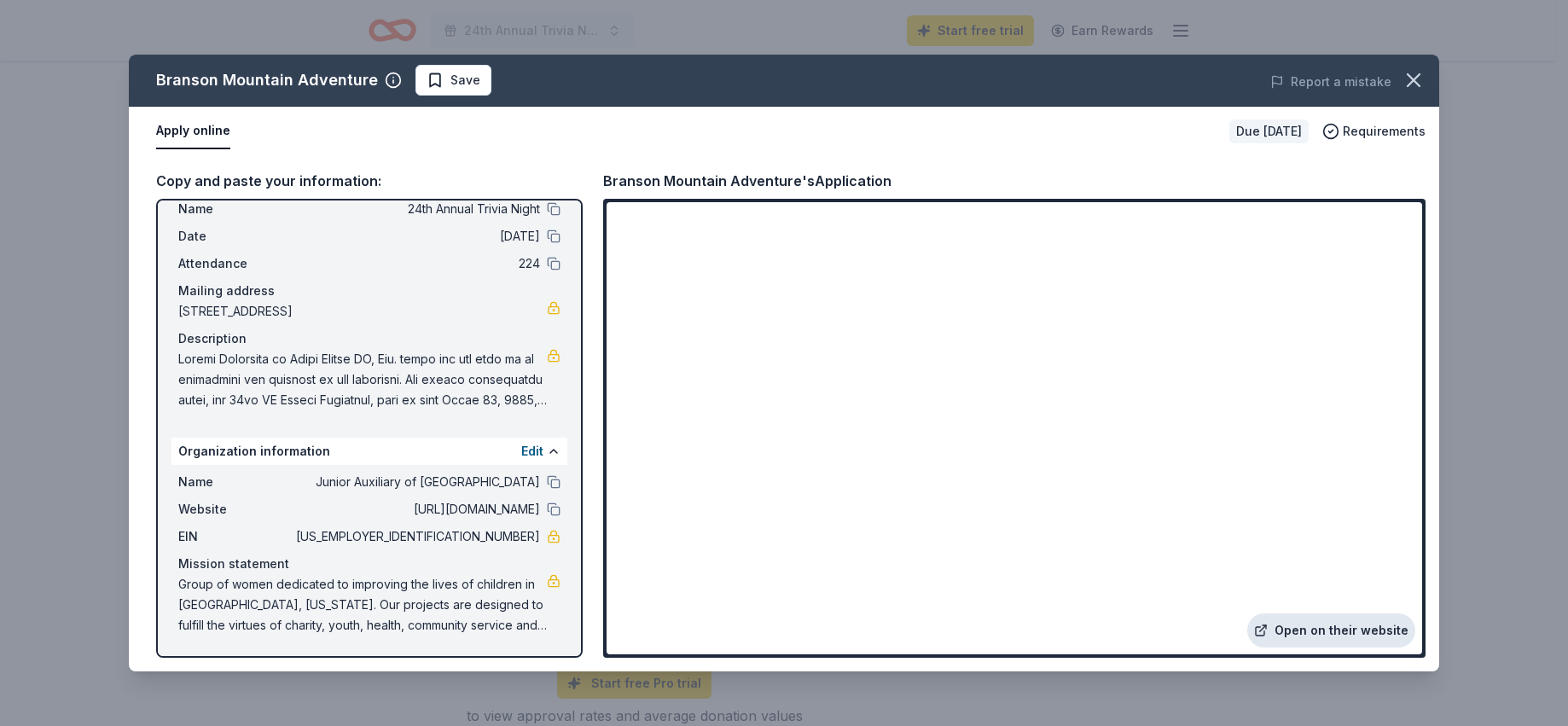
click at [1350, 632] on link "Open on their website" at bounding box center [1330, 630] width 168 height 34
